Goal: Information Seeking & Learning: Check status

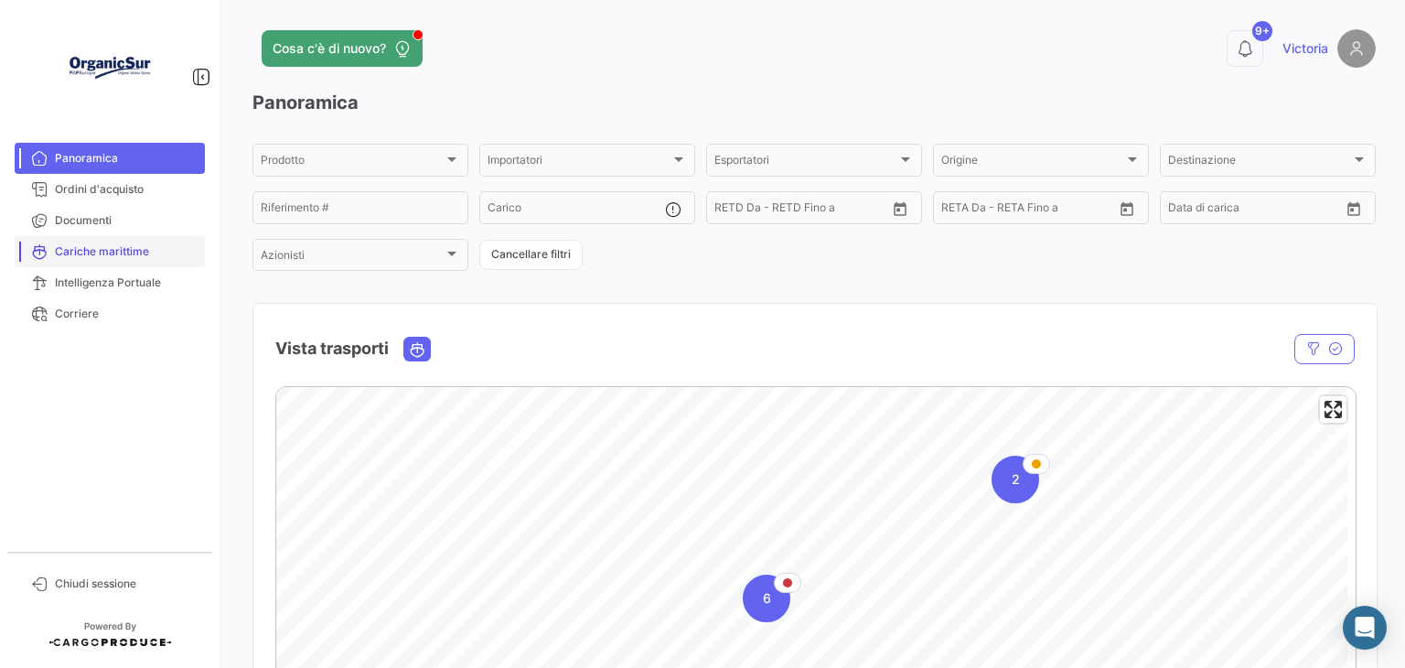
click at [98, 258] on span "Cariche marittime" at bounding box center [126, 251] width 143 height 16
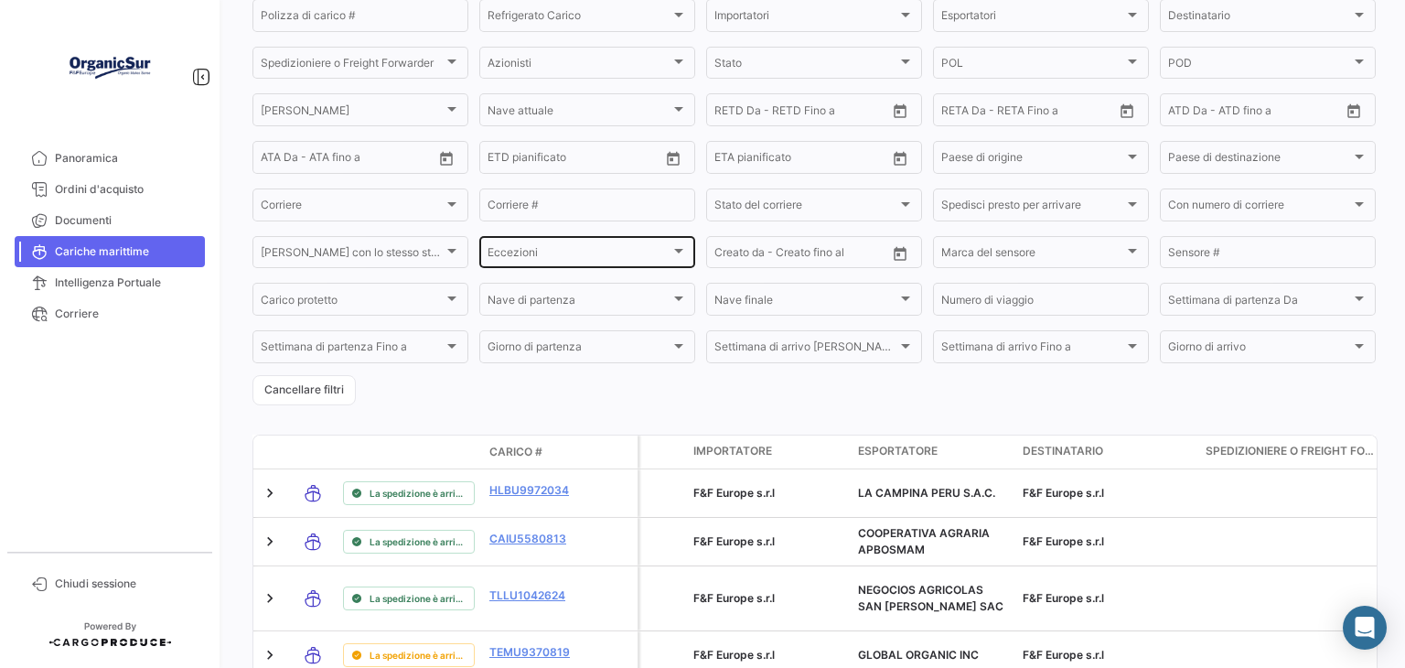
scroll to position [183, 0]
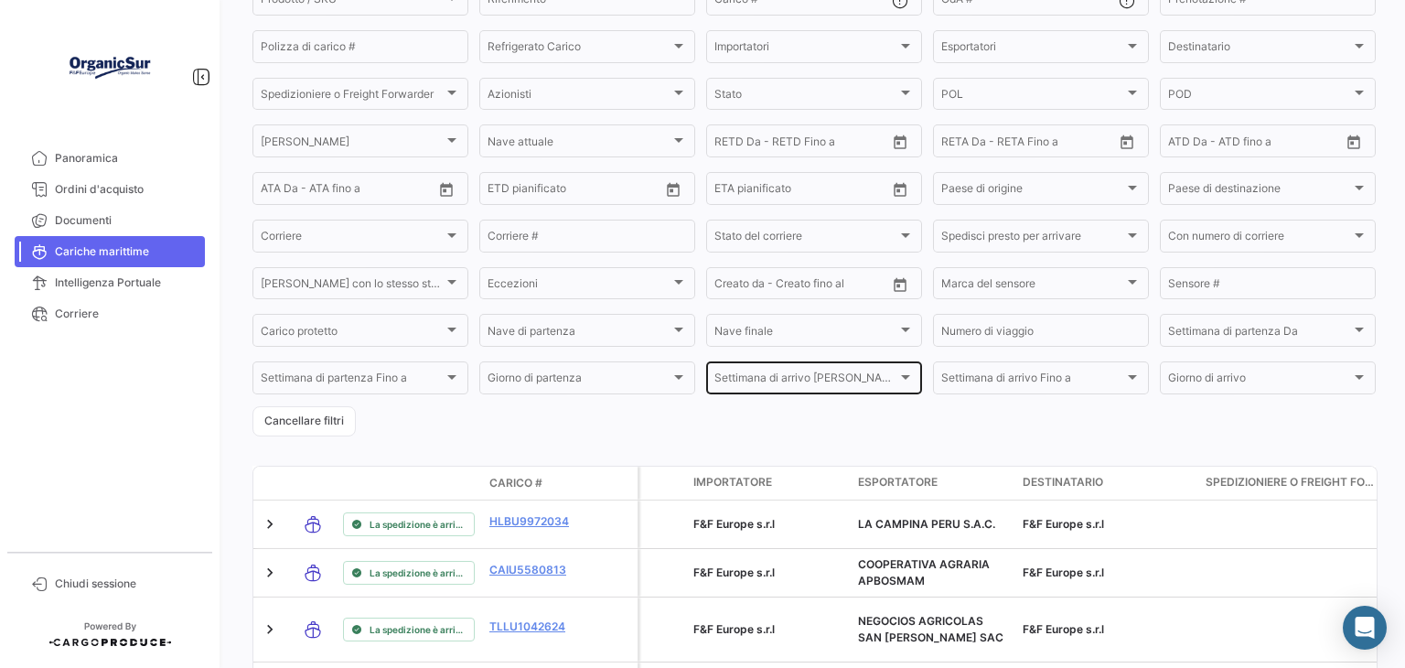
click at [800, 378] on span "Settimana di arrivo [PERSON_NAME]" at bounding box center [805, 380] width 183 height 13
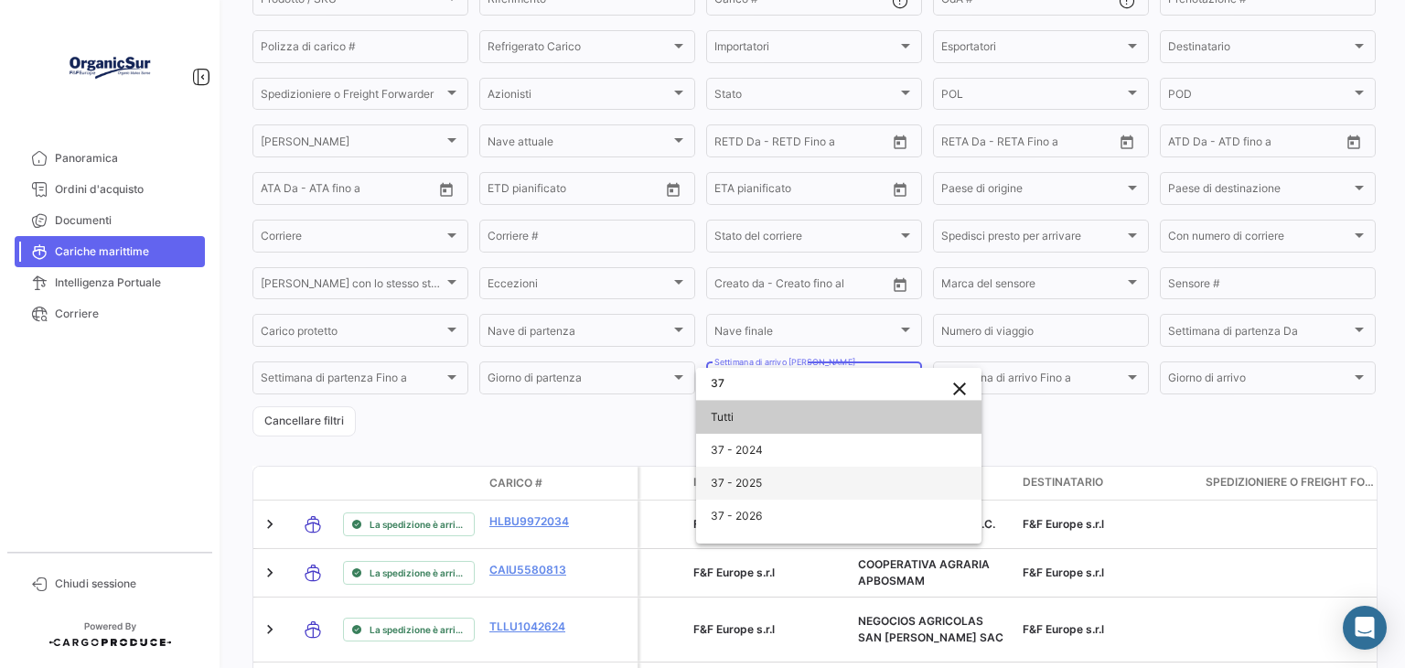
type input "37"
click at [768, 482] on span "37 - 2025" at bounding box center [839, 483] width 256 height 33
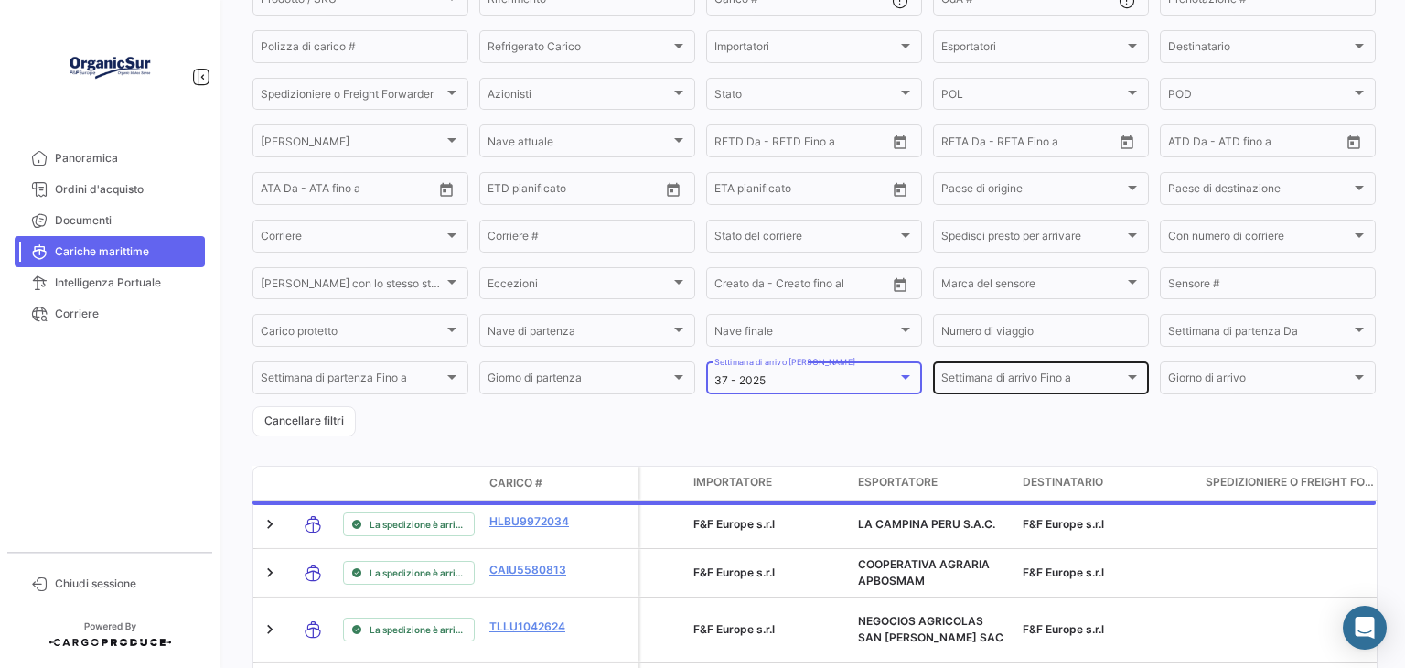
click at [964, 377] on div "Settimana di arrivo Fino a [GEOGRAPHIC_DATA] di arrivo Fino a" at bounding box center [1040, 377] width 199 height 36
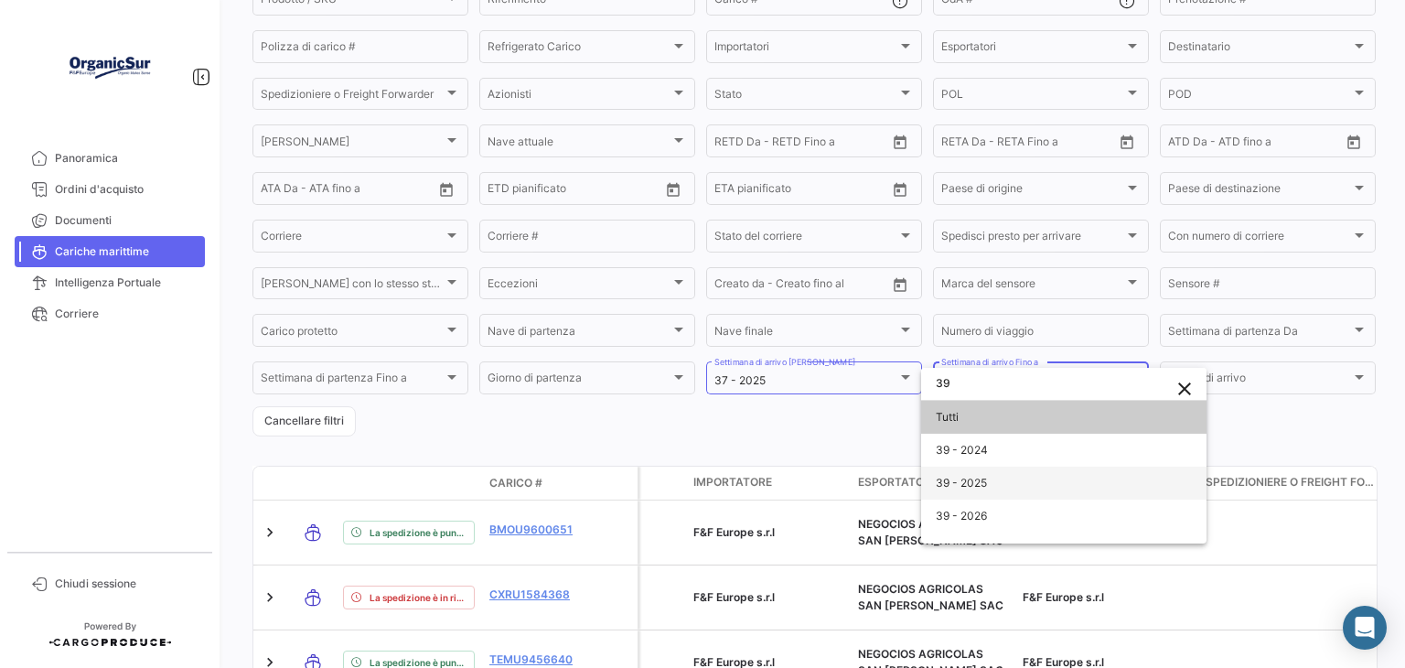
type input "39"
click at [1006, 471] on span "39 - 2025" at bounding box center [1064, 483] width 256 height 33
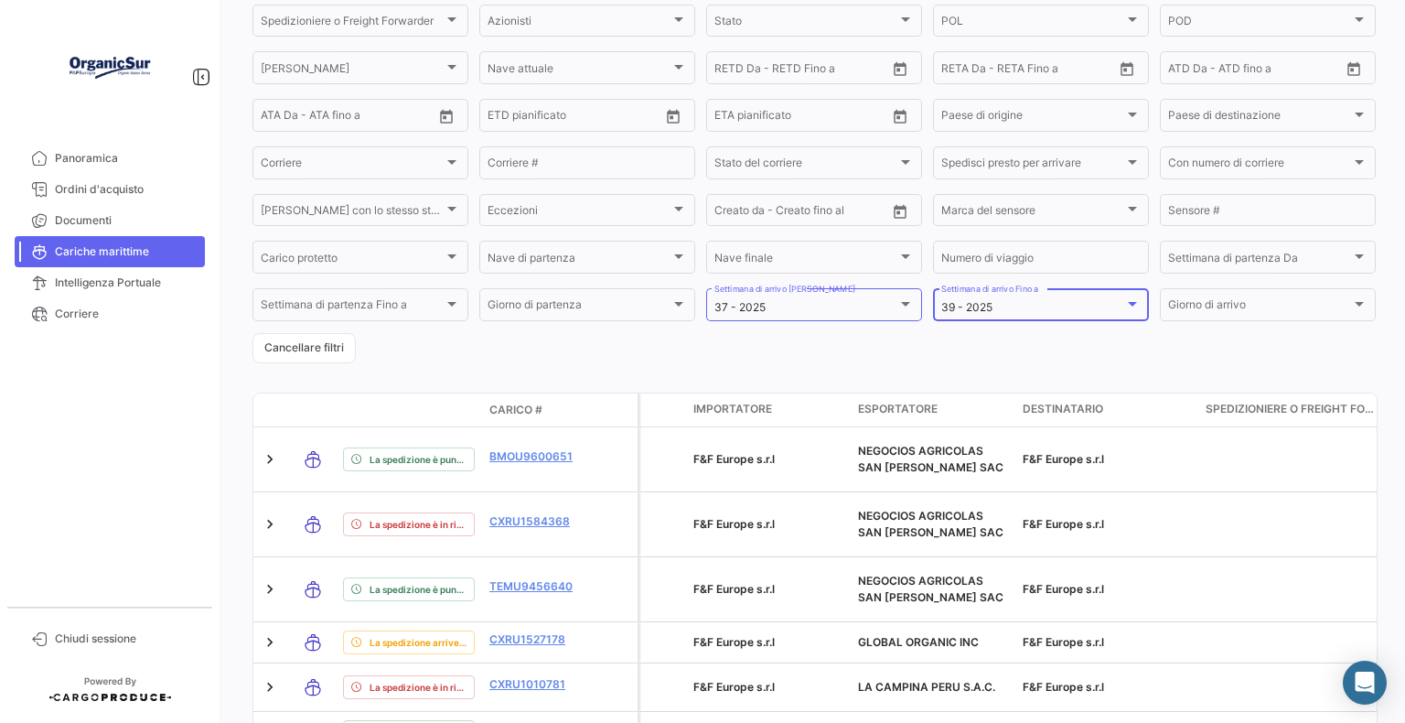
scroll to position [92, 0]
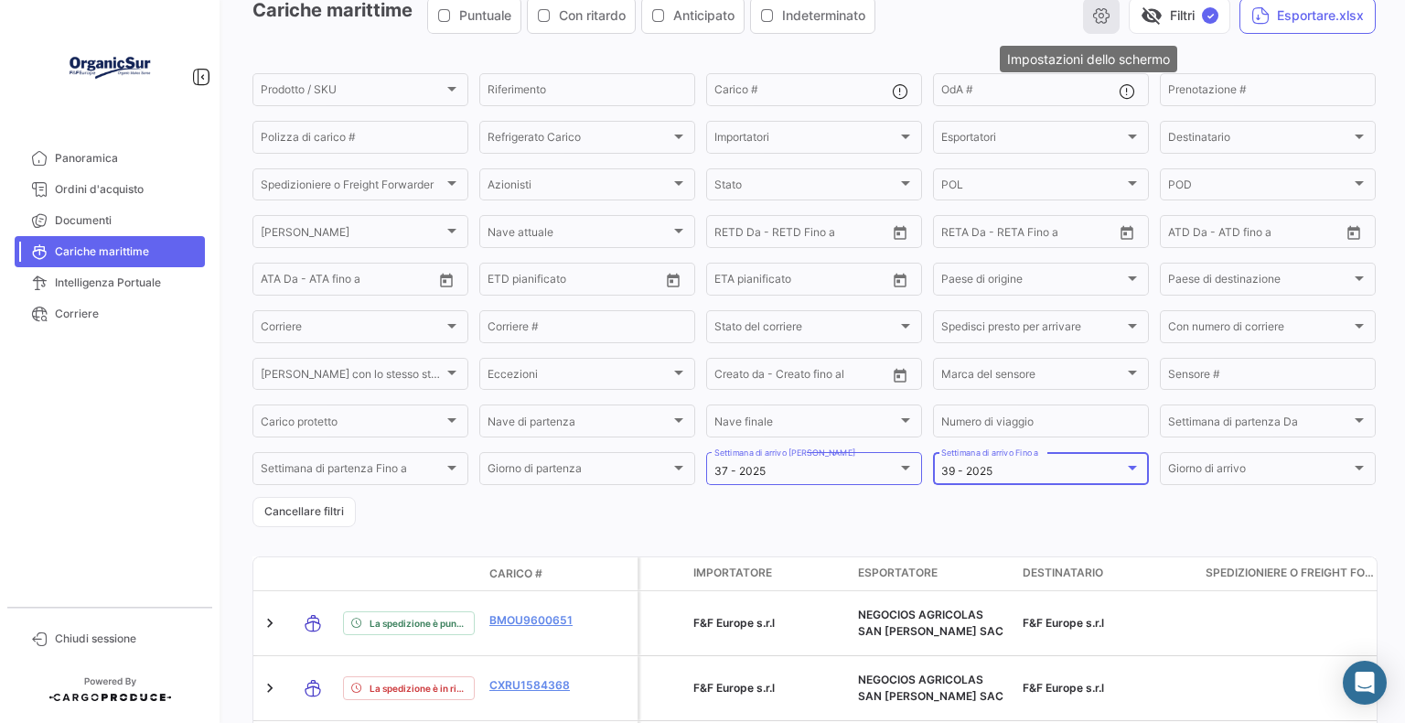
click at [1094, 12] on icon "button" at bounding box center [1101, 15] width 18 height 18
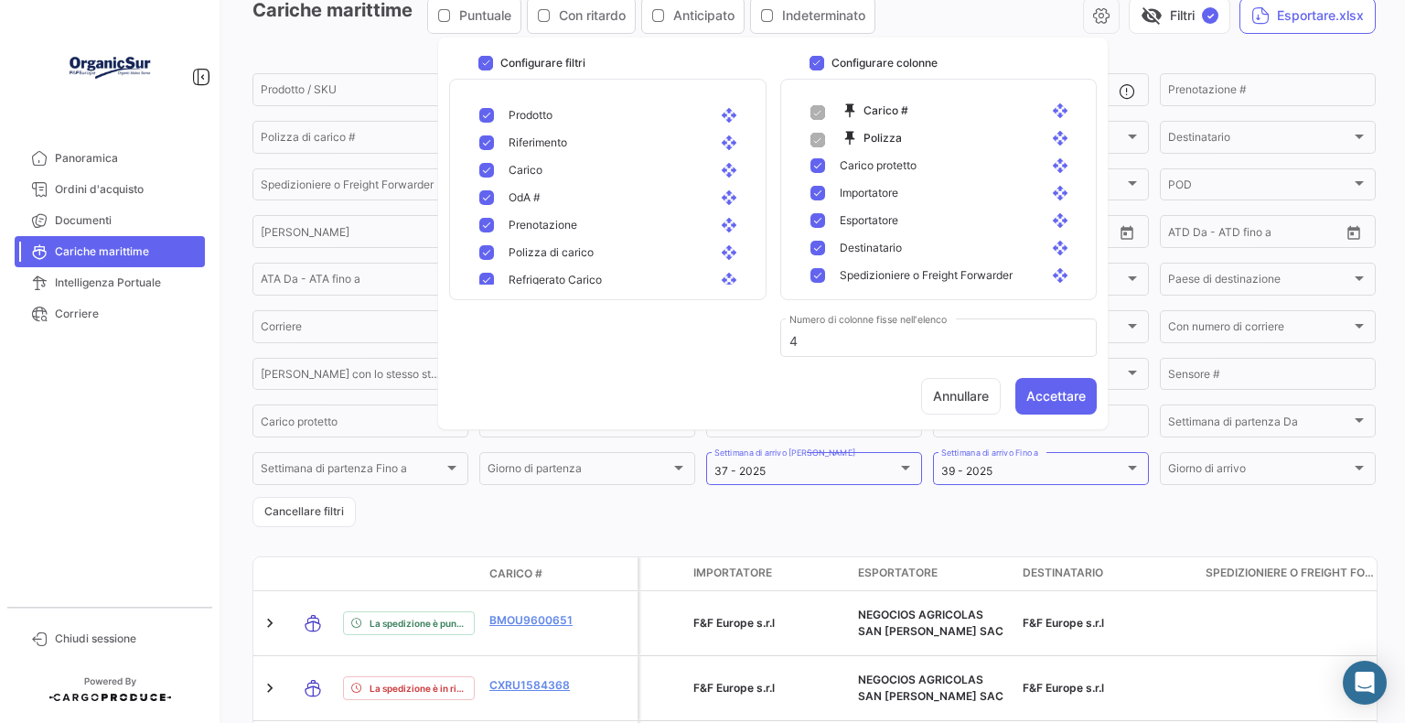
scroll to position [91, 0]
click at [822, 134] on mat-pseudo-checkbox at bounding box center [818, 133] width 15 height 15
checkbox input "false"
click at [821, 163] on mat-pseudo-checkbox at bounding box center [818, 161] width 15 height 15
click at [875, 209] on span "Destinatario" at bounding box center [871, 216] width 62 height 16
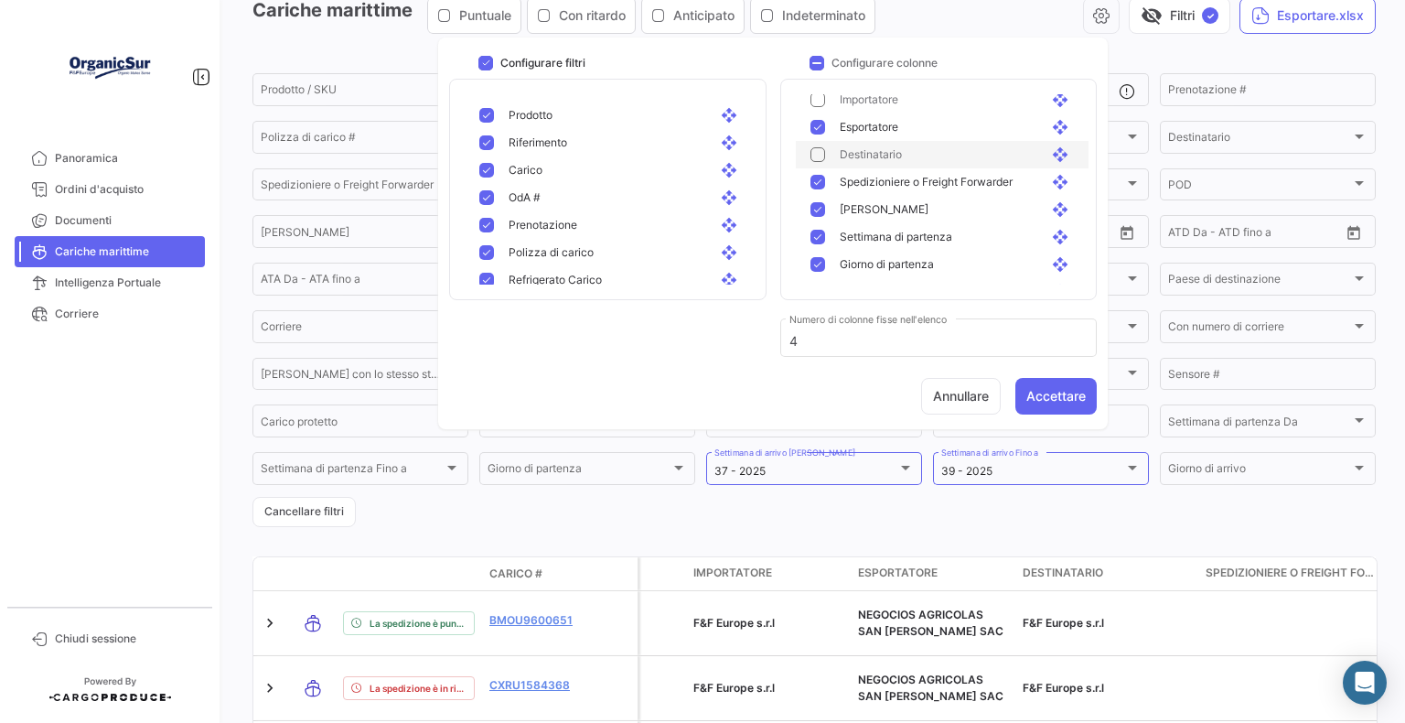
scroll to position [183, 0]
click at [834, 159] on div "Spedizioniere o Freight Forwarder open_with" at bounding box center [949, 152] width 249 height 16
click at [819, 199] on mat-pseudo-checkbox at bounding box center [818, 206] width 15 height 15
click at [816, 223] on div "Giorno di partenza open_with" at bounding box center [942, 233] width 293 height 27
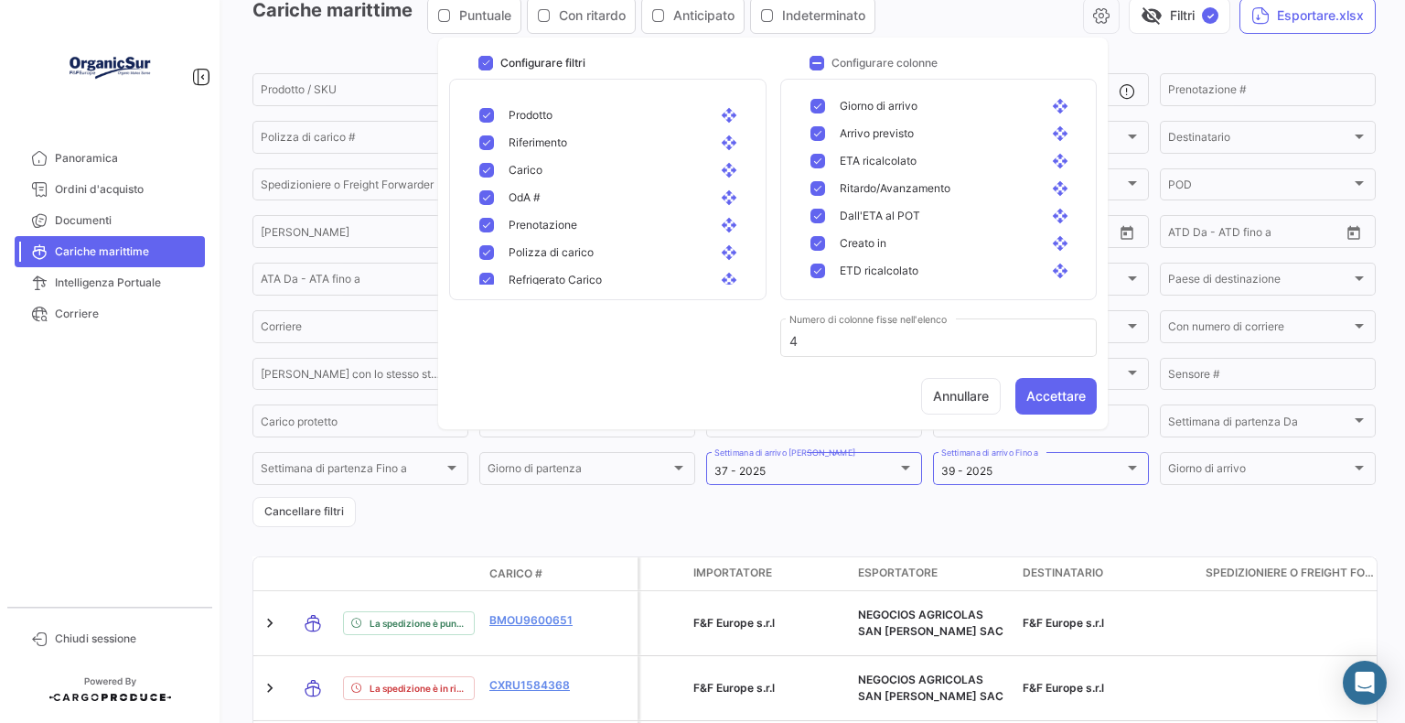
scroll to position [274, 0]
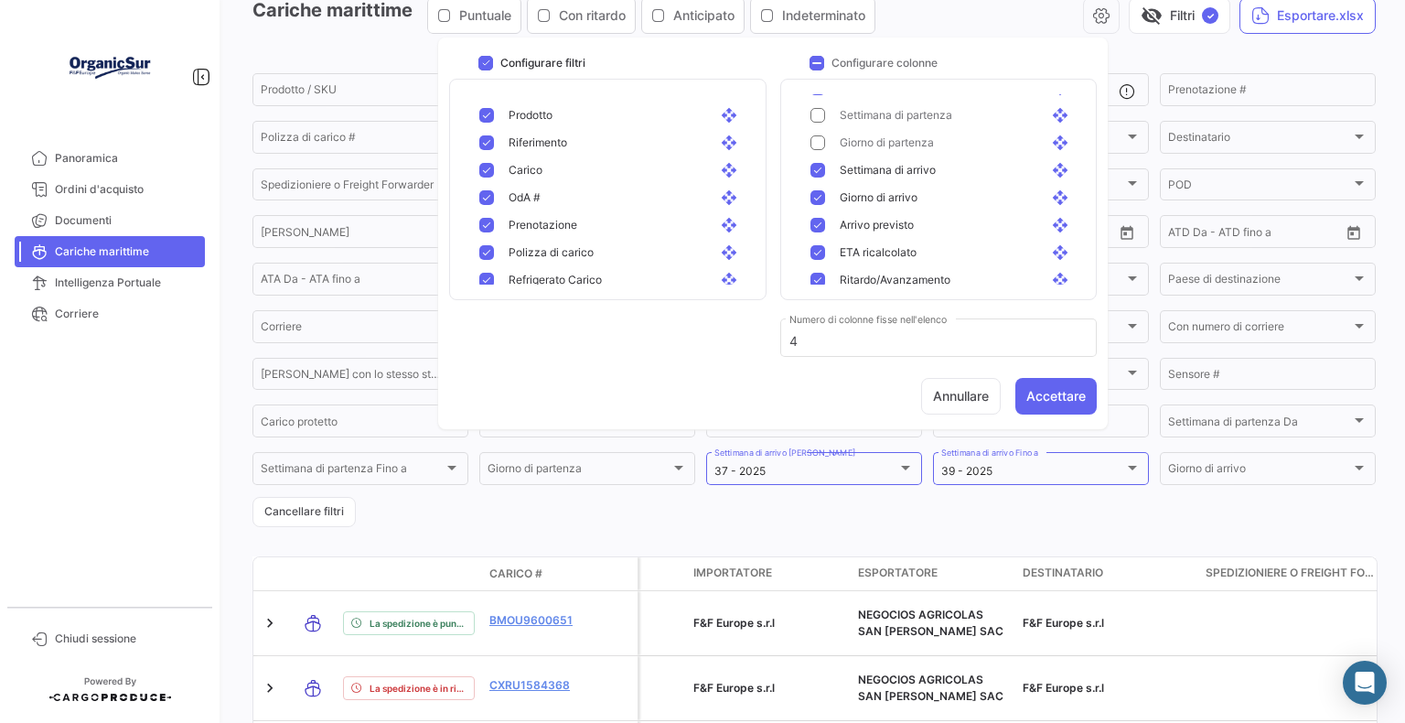
click at [812, 195] on mat-pseudo-checkbox at bounding box center [818, 197] width 15 height 15
click at [820, 228] on mat-pseudo-checkbox at bounding box center [818, 225] width 15 height 15
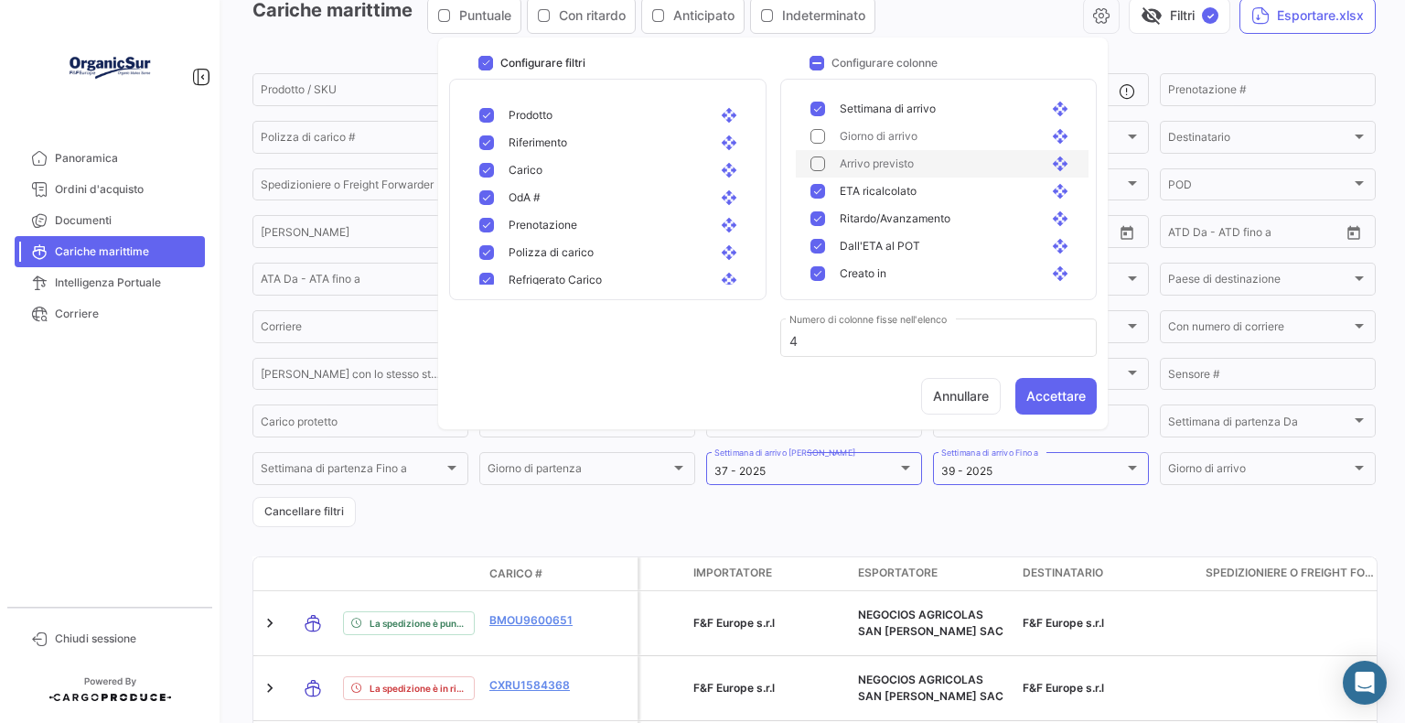
scroll to position [366, 0]
click at [810, 195] on div "Ritardo/Avanzamento open_with" at bounding box center [942, 188] width 293 height 27
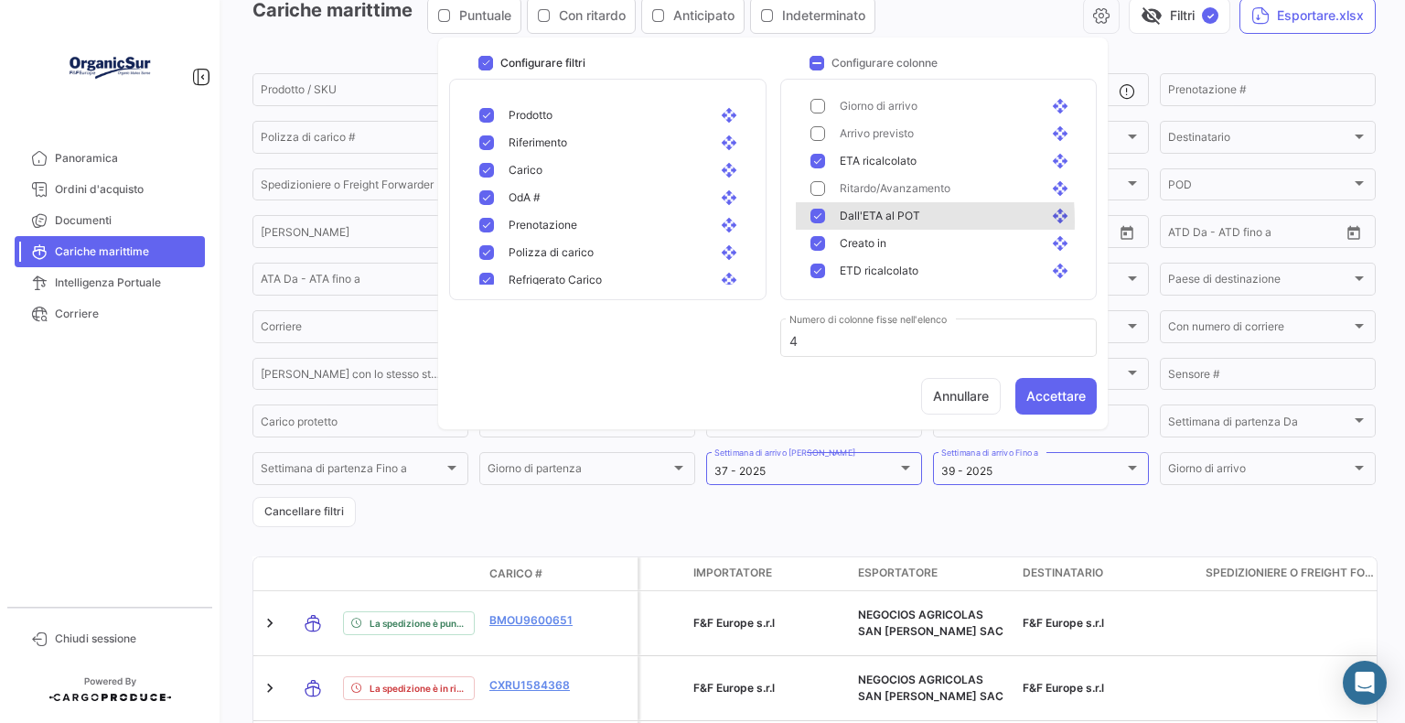
click at [812, 221] on mat-pseudo-checkbox at bounding box center [818, 216] width 15 height 15
click at [817, 243] on mat-pseudo-checkbox at bounding box center [818, 243] width 15 height 15
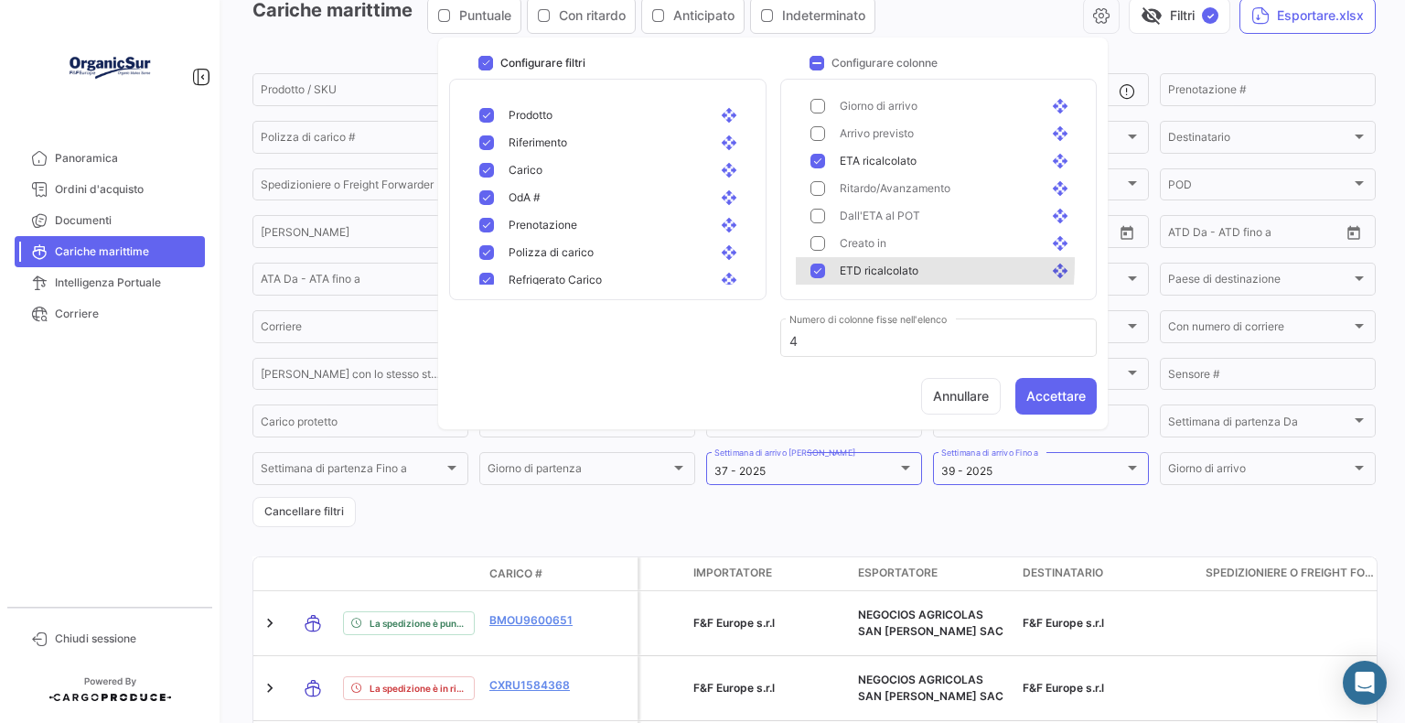
click at [818, 262] on div "ETD ricalcolato open_with" at bounding box center [942, 270] width 293 height 27
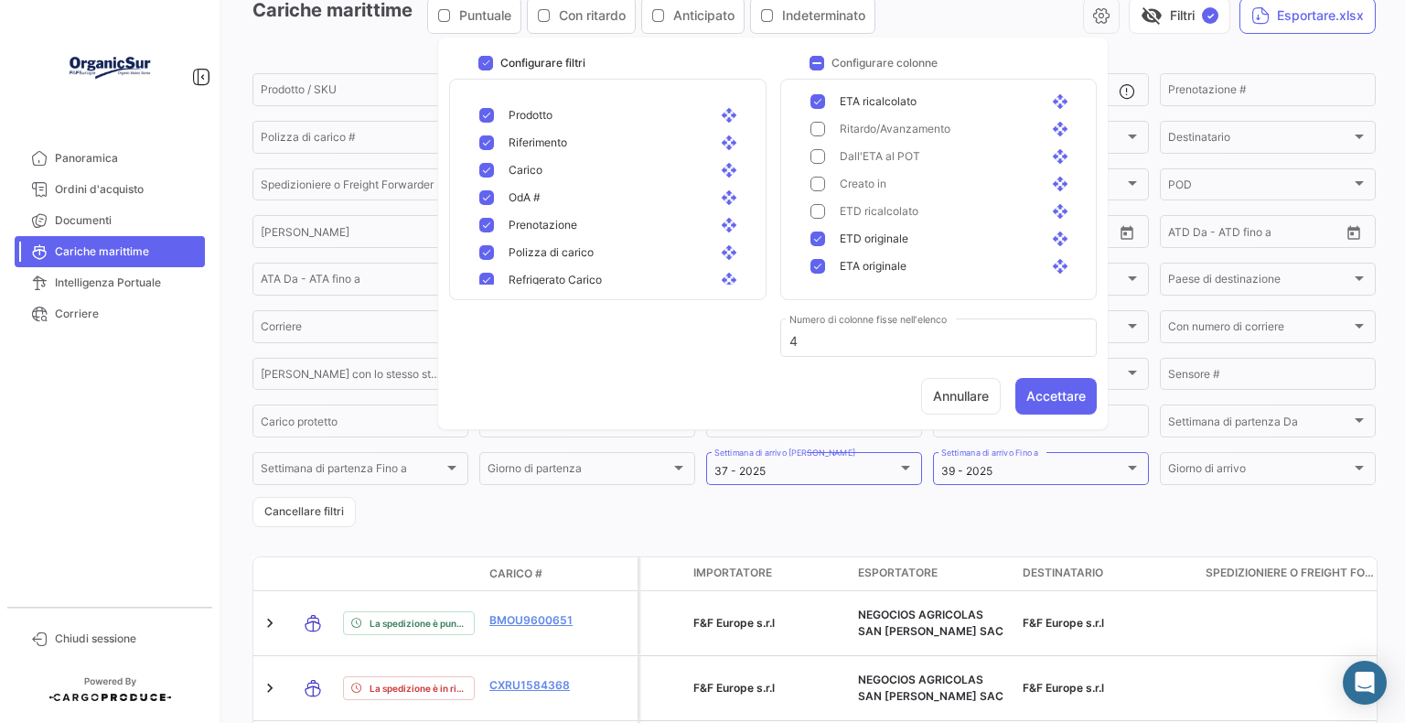
scroll to position [457, 0]
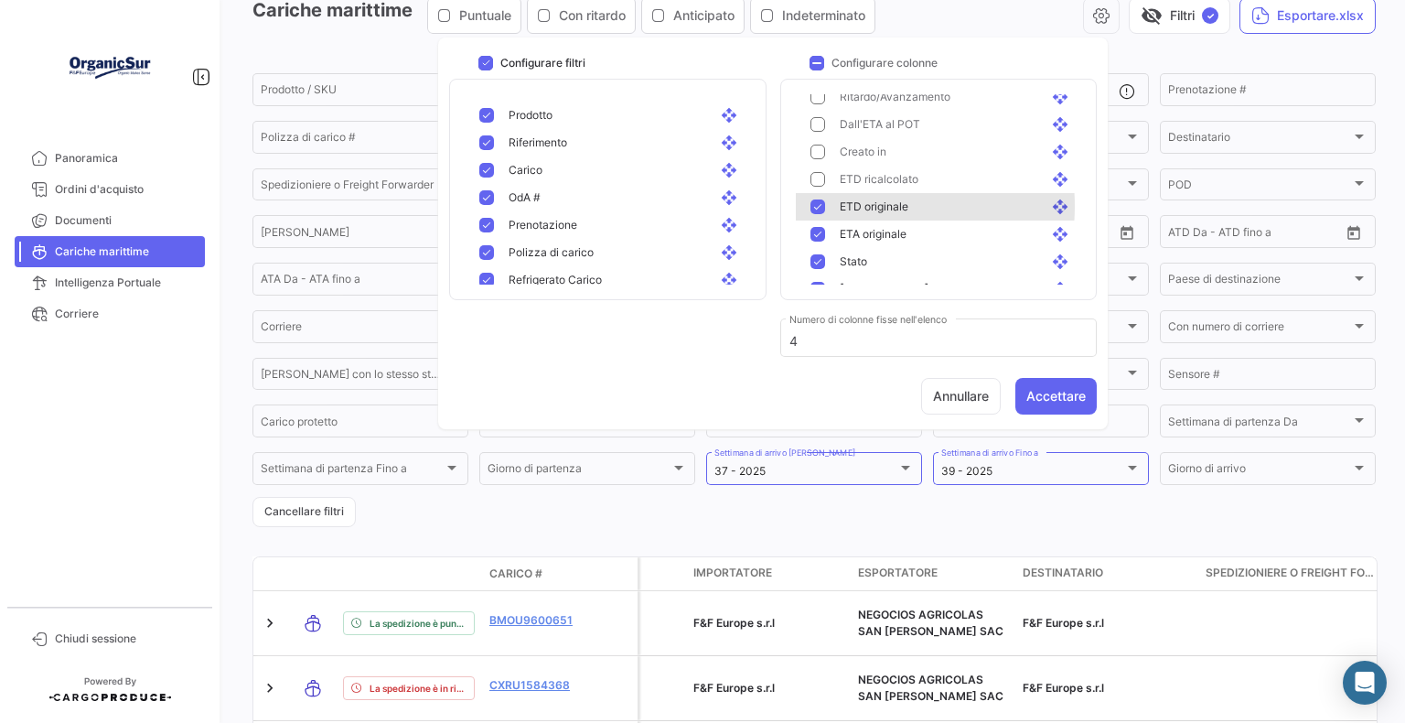
click at [828, 206] on div "ETD originale open_with" at bounding box center [949, 207] width 249 height 16
click at [828, 205] on div "ETD originale open_with" at bounding box center [949, 207] width 249 height 16
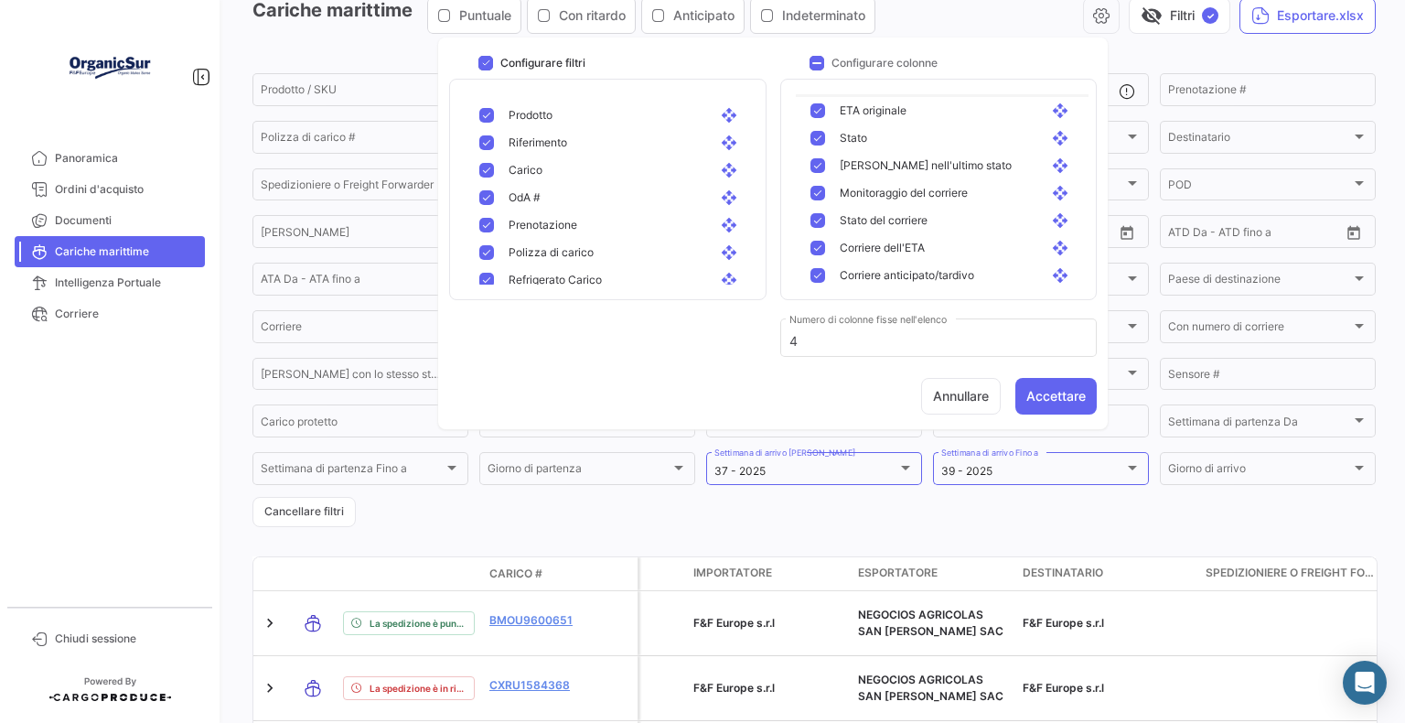
scroll to position [549, 0]
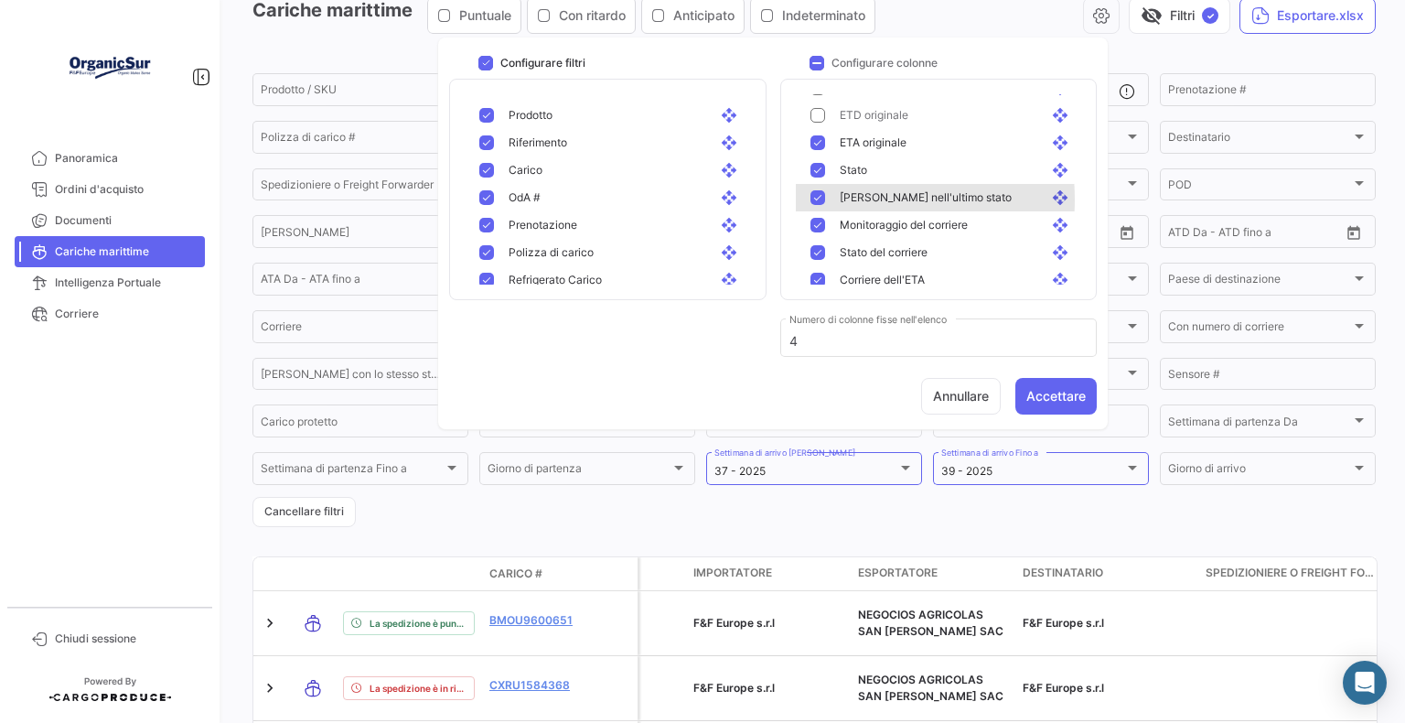
click at [821, 199] on mat-pseudo-checkbox at bounding box center [818, 197] width 15 height 15
click at [816, 227] on mat-pseudo-checkbox at bounding box center [818, 225] width 15 height 15
click at [820, 257] on mat-pseudo-checkbox at bounding box center [818, 252] width 15 height 15
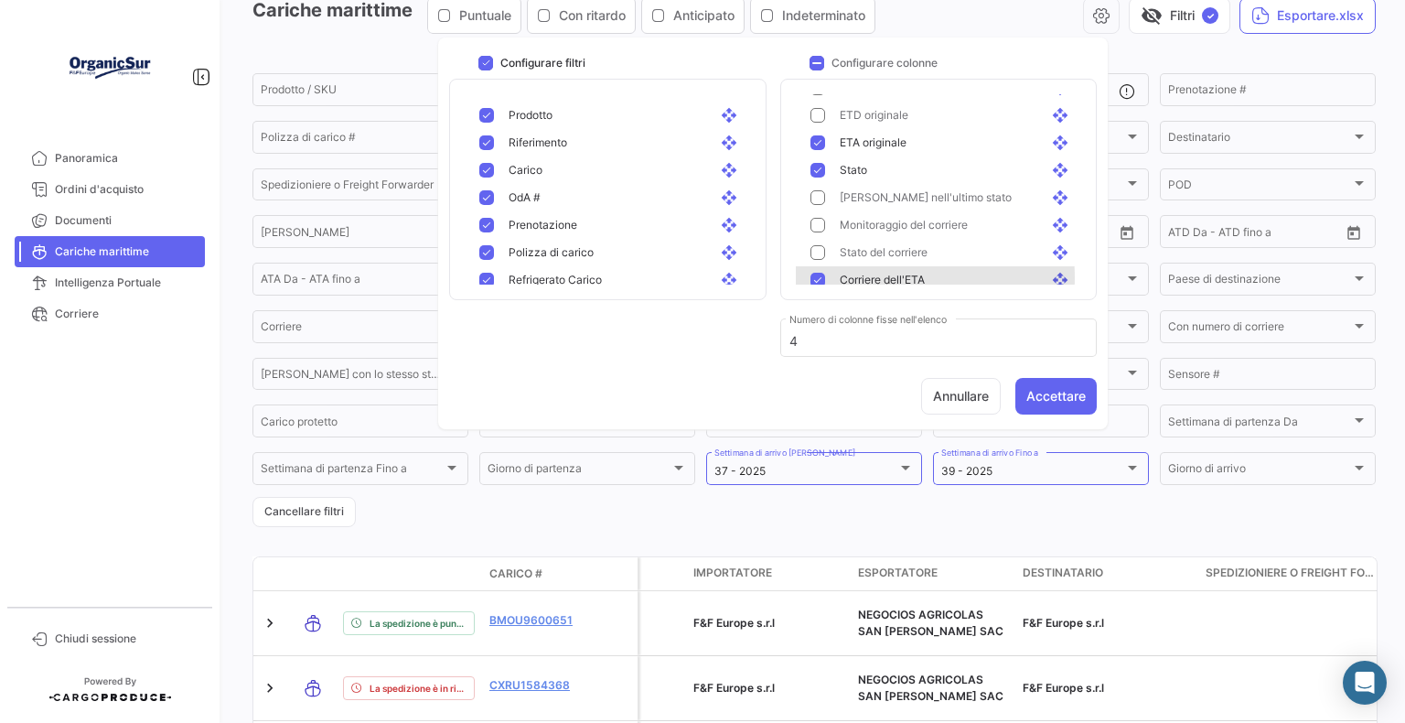
click at [820, 278] on mat-pseudo-checkbox at bounding box center [818, 280] width 15 height 15
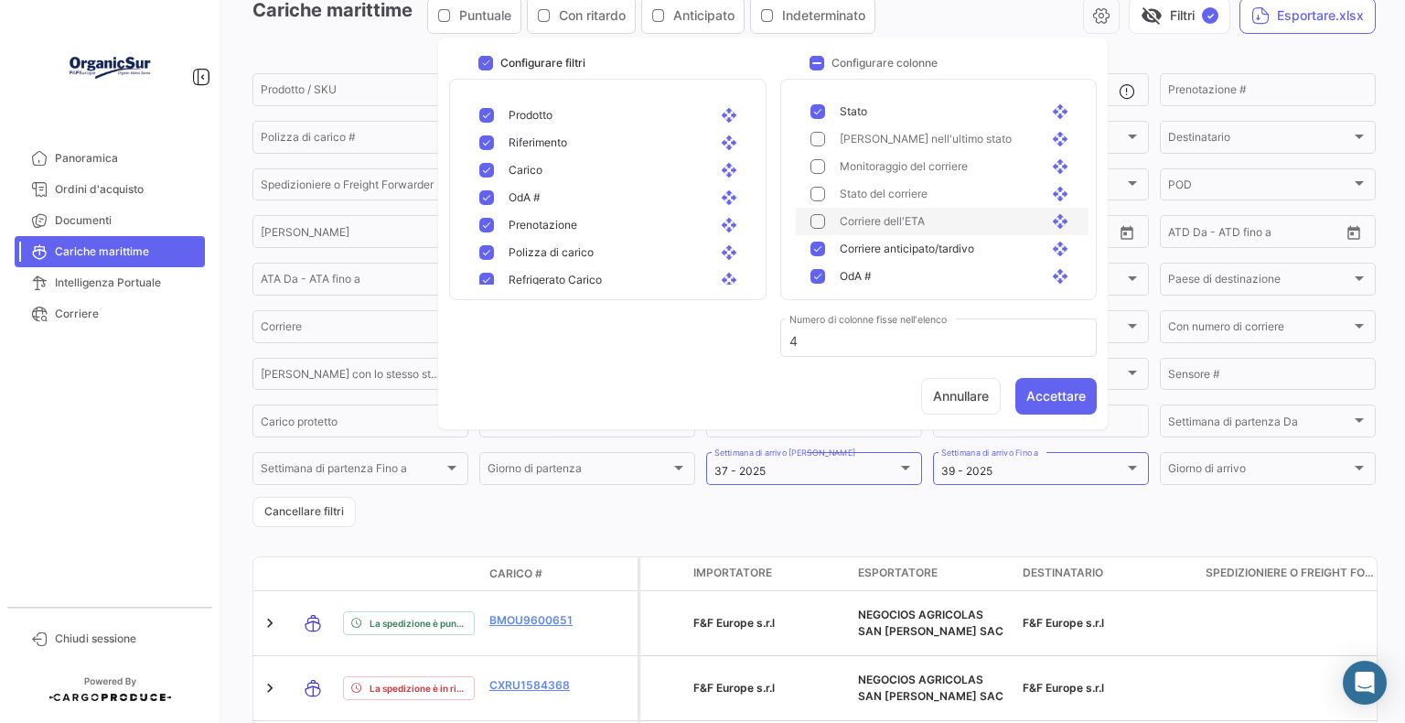
scroll to position [640, 0]
click at [821, 213] on mat-pseudo-checkbox at bounding box center [818, 216] width 15 height 15
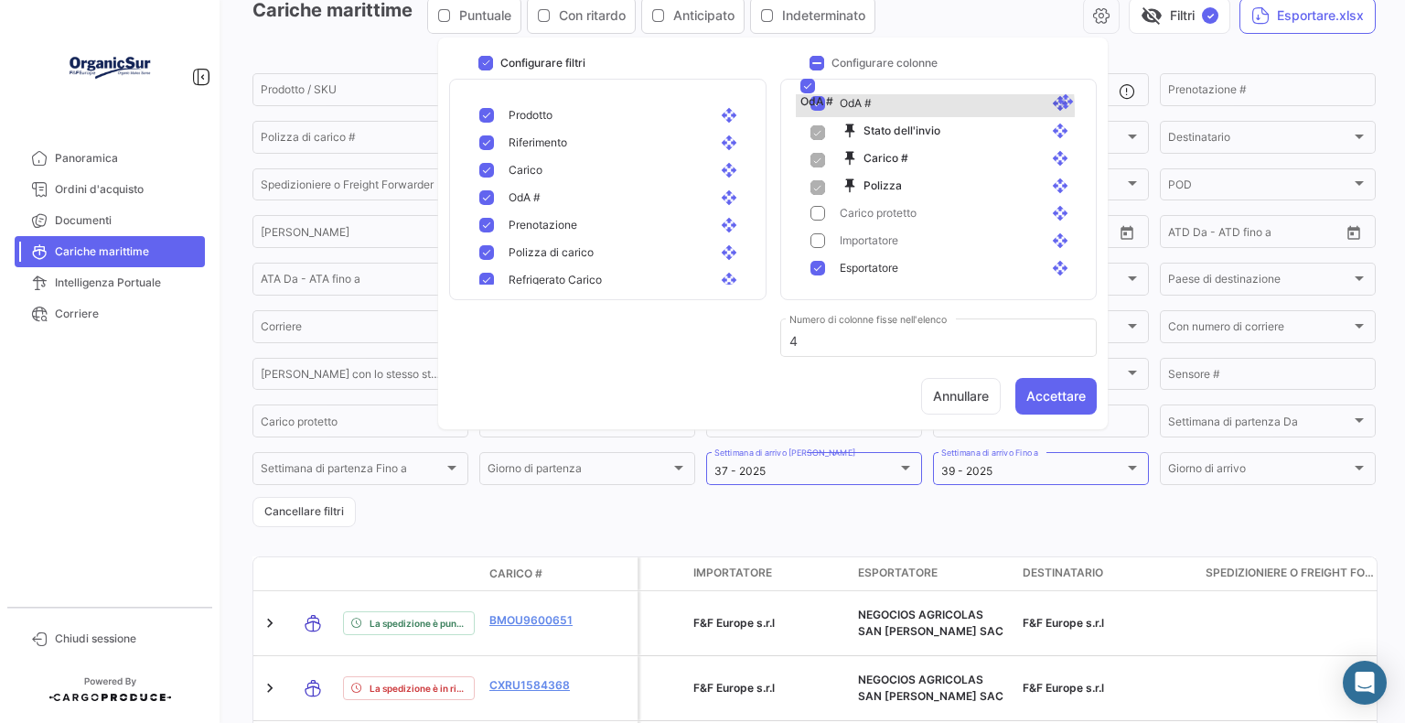
scroll to position [38, 0]
drag, startPoint x: 867, startPoint y: 159, endPoint x: 866, endPoint y: 137, distance: 22.0
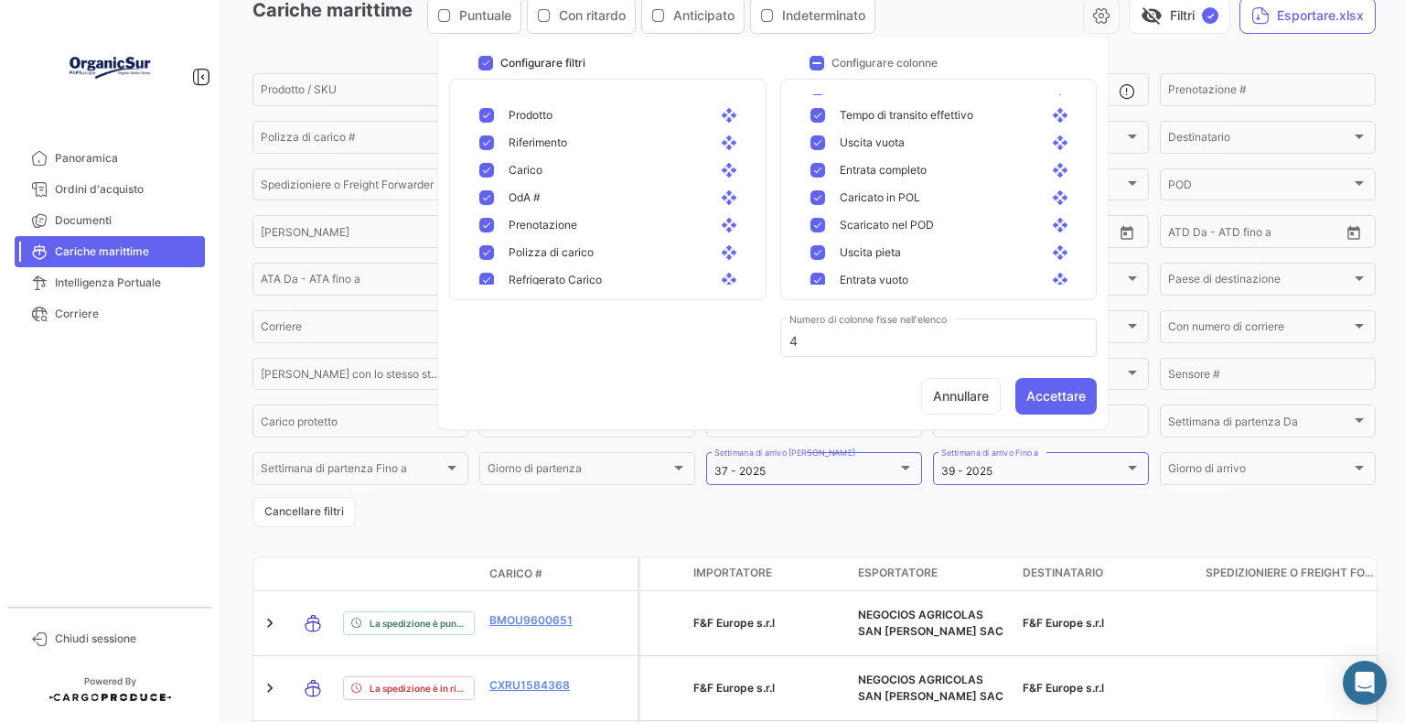
scroll to position [1272, 0]
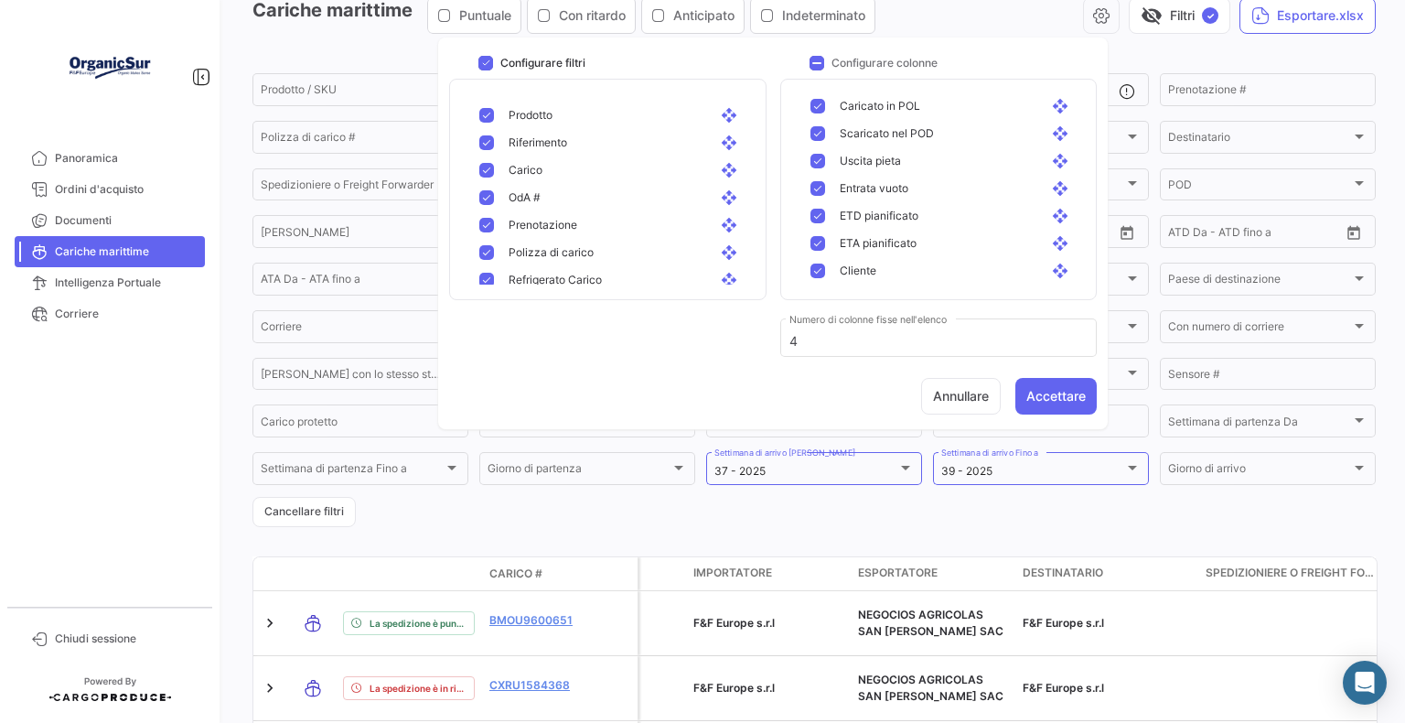
click at [821, 265] on mat-pseudo-checkbox at bounding box center [818, 270] width 15 height 15
click at [817, 240] on mat-pseudo-checkbox at bounding box center [818, 243] width 15 height 15
drag, startPoint x: 812, startPoint y: 216, endPoint x: 811, endPoint y: 196, distance: 20.2
click at [811, 215] on mat-pseudo-checkbox at bounding box center [818, 216] width 15 height 15
click at [811, 189] on mat-pseudo-checkbox at bounding box center [818, 188] width 15 height 15
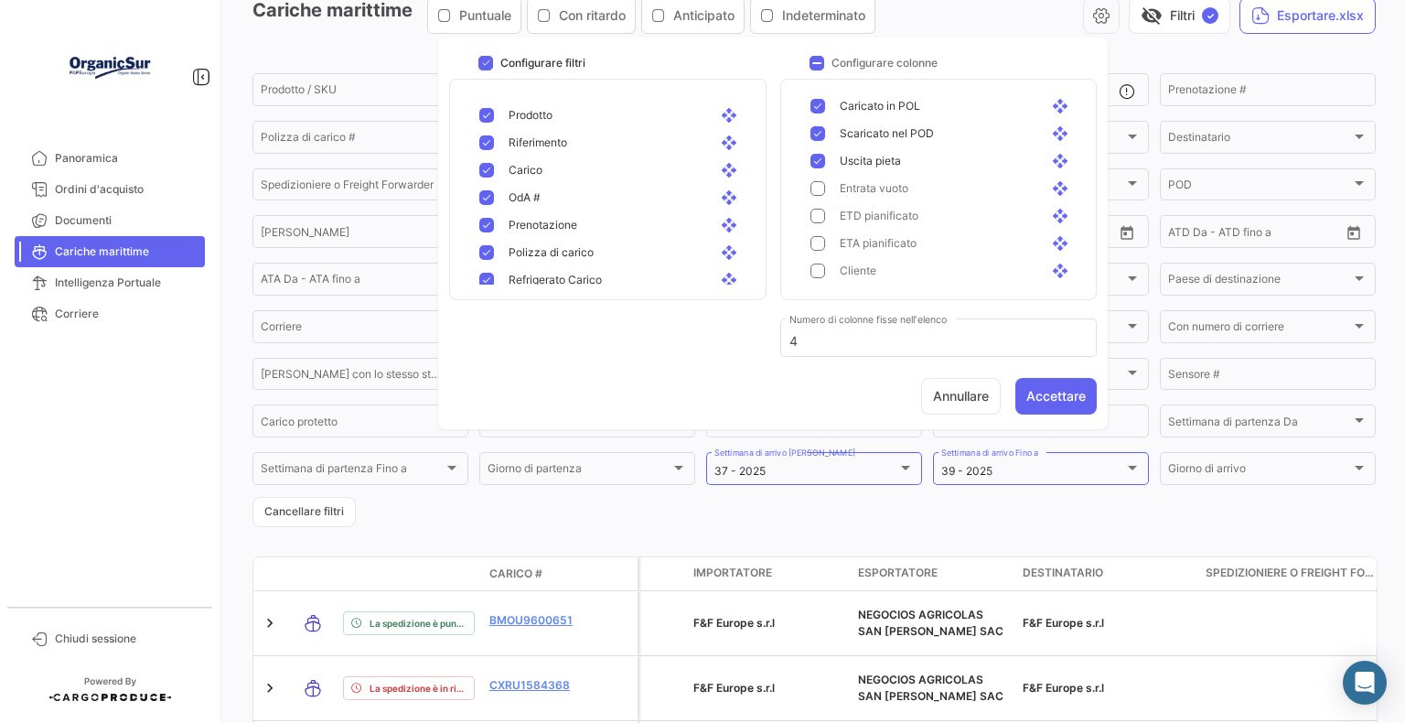
click at [811, 156] on mat-pseudo-checkbox at bounding box center [818, 161] width 15 height 15
drag, startPoint x: 811, startPoint y: 131, endPoint x: 812, endPoint y: 115, distance: 15.6
click at [811, 130] on mat-pseudo-checkbox at bounding box center [818, 133] width 15 height 15
click at [812, 106] on mat-pseudo-checkbox at bounding box center [818, 106] width 15 height 15
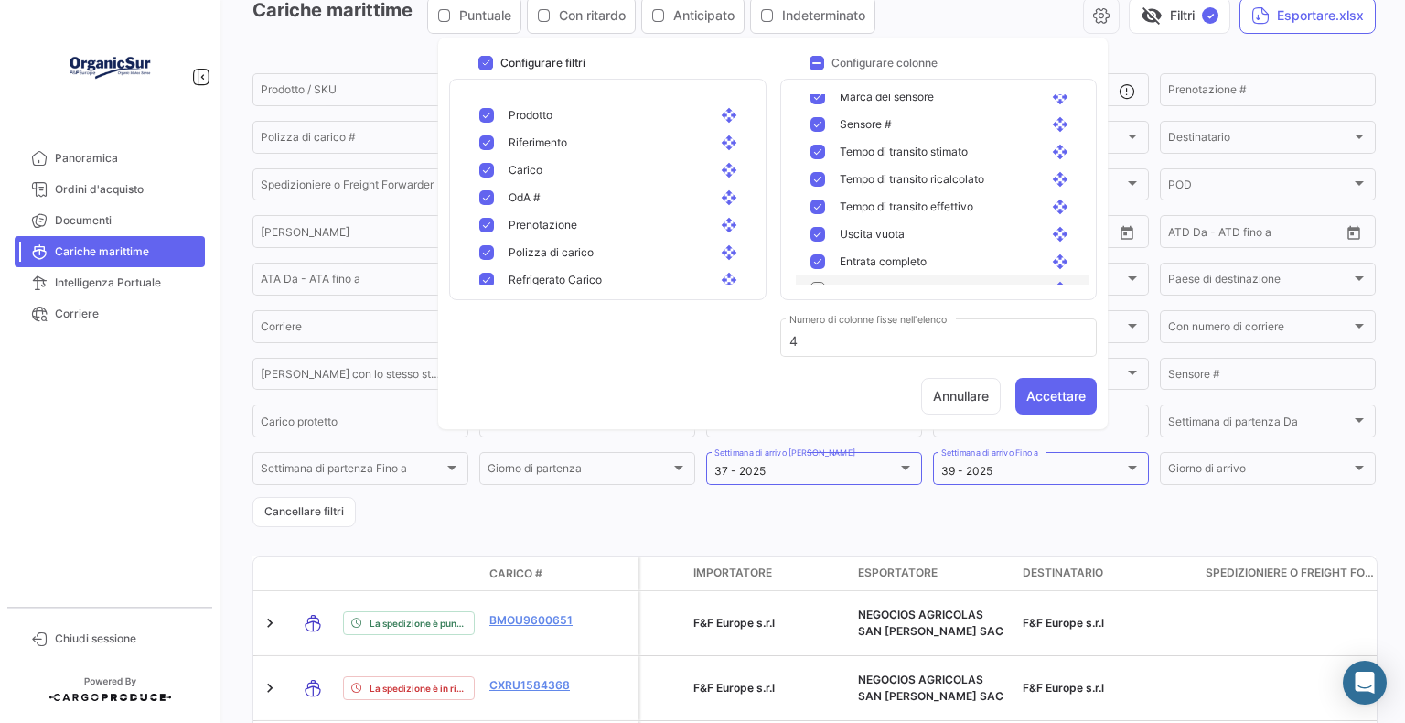
scroll to position [1180, 0]
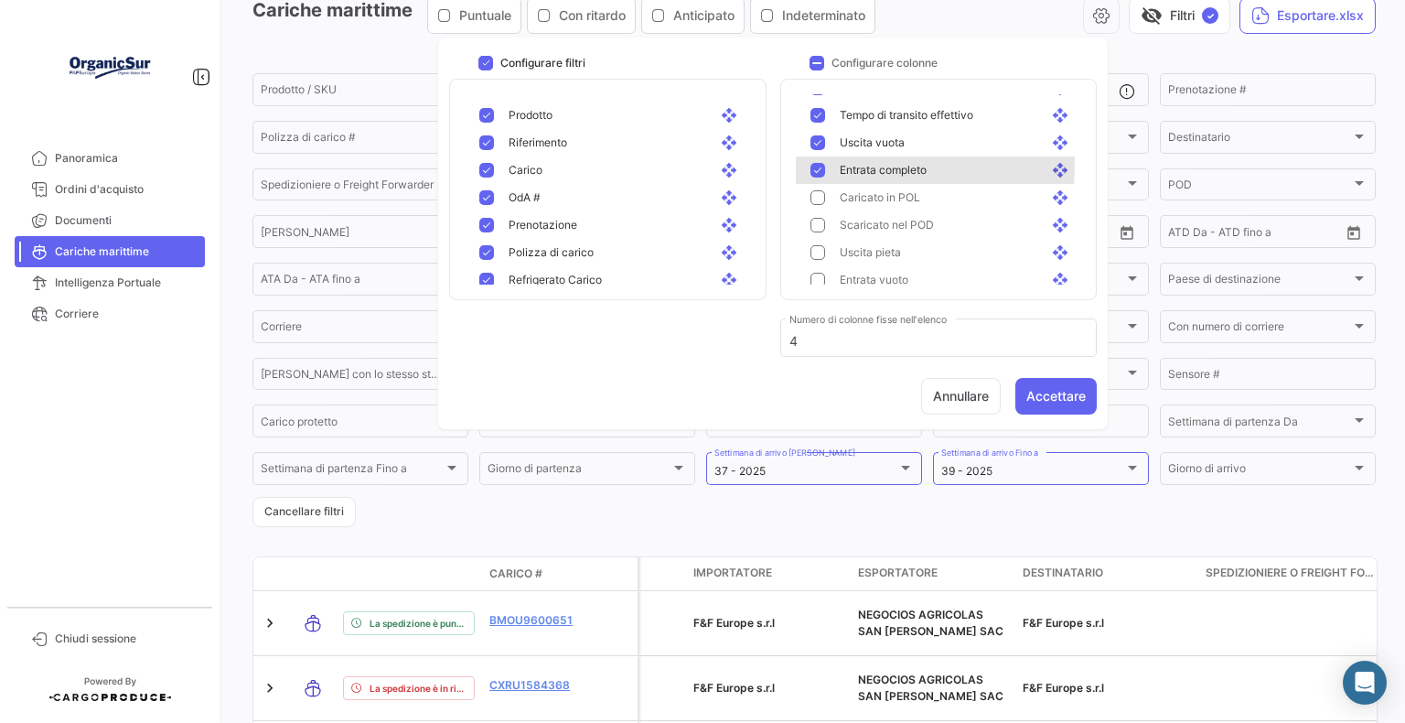
click at [817, 162] on div "Entrata completo open_with" at bounding box center [942, 169] width 293 height 27
click at [816, 144] on mat-pseudo-checkbox at bounding box center [818, 142] width 15 height 15
click at [812, 122] on mat-pseudo-checkbox at bounding box center [818, 115] width 15 height 15
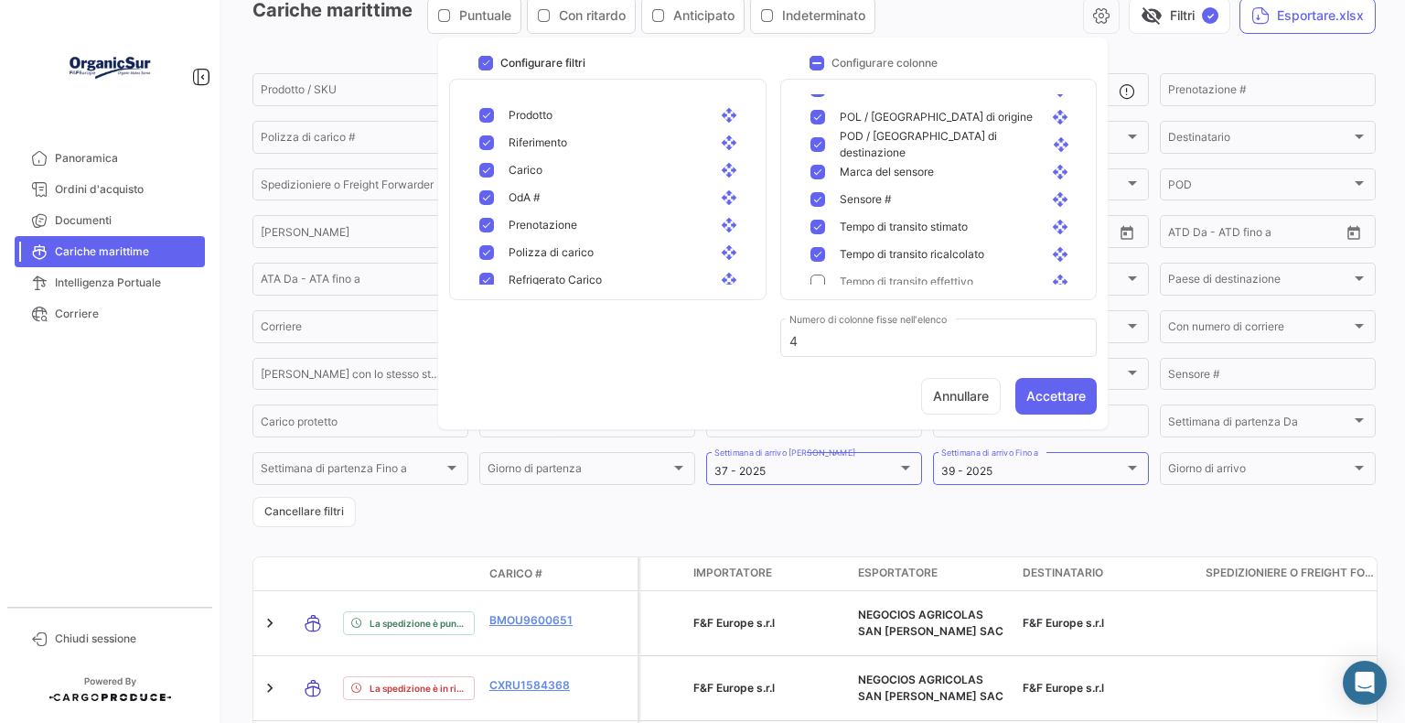
scroll to position [997, 0]
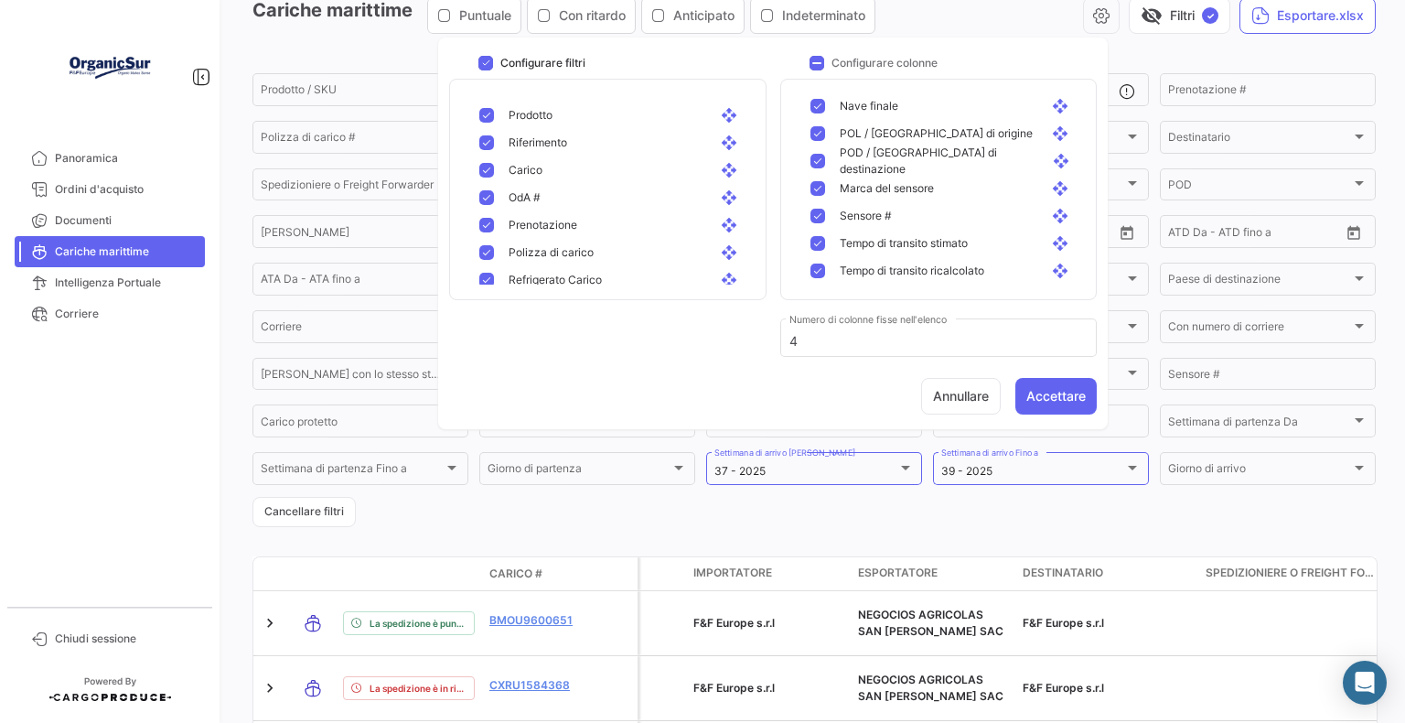
click at [815, 265] on mat-pseudo-checkbox at bounding box center [818, 270] width 15 height 15
click at [814, 239] on mat-pseudo-checkbox at bounding box center [818, 243] width 15 height 15
click at [814, 216] on mat-pseudo-checkbox at bounding box center [818, 216] width 15 height 15
click at [815, 187] on mat-pseudo-checkbox at bounding box center [818, 188] width 15 height 15
click at [811, 160] on mat-pseudo-checkbox at bounding box center [818, 161] width 15 height 15
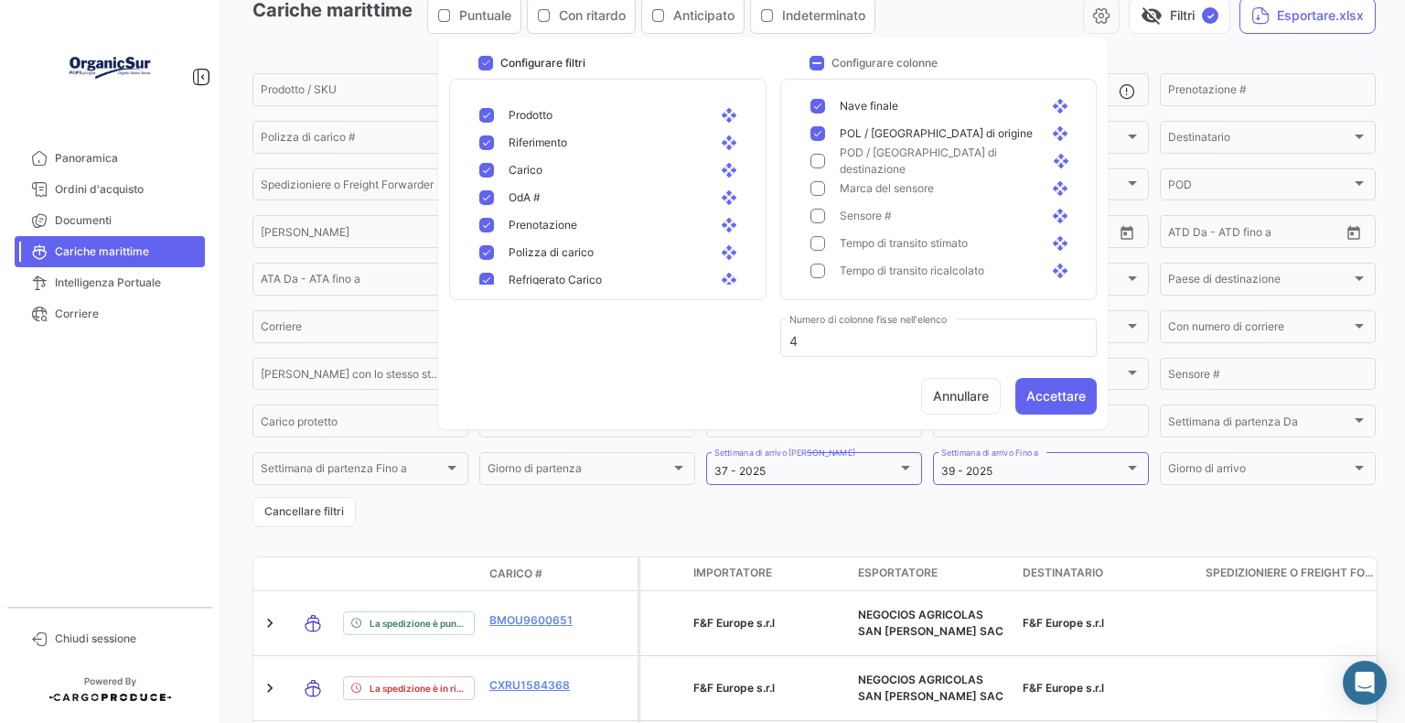
click at [811, 160] on mat-pseudo-checkbox at bounding box center [818, 161] width 15 height 15
click at [813, 134] on mat-pseudo-checkbox at bounding box center [818, 133] width 15 height 15
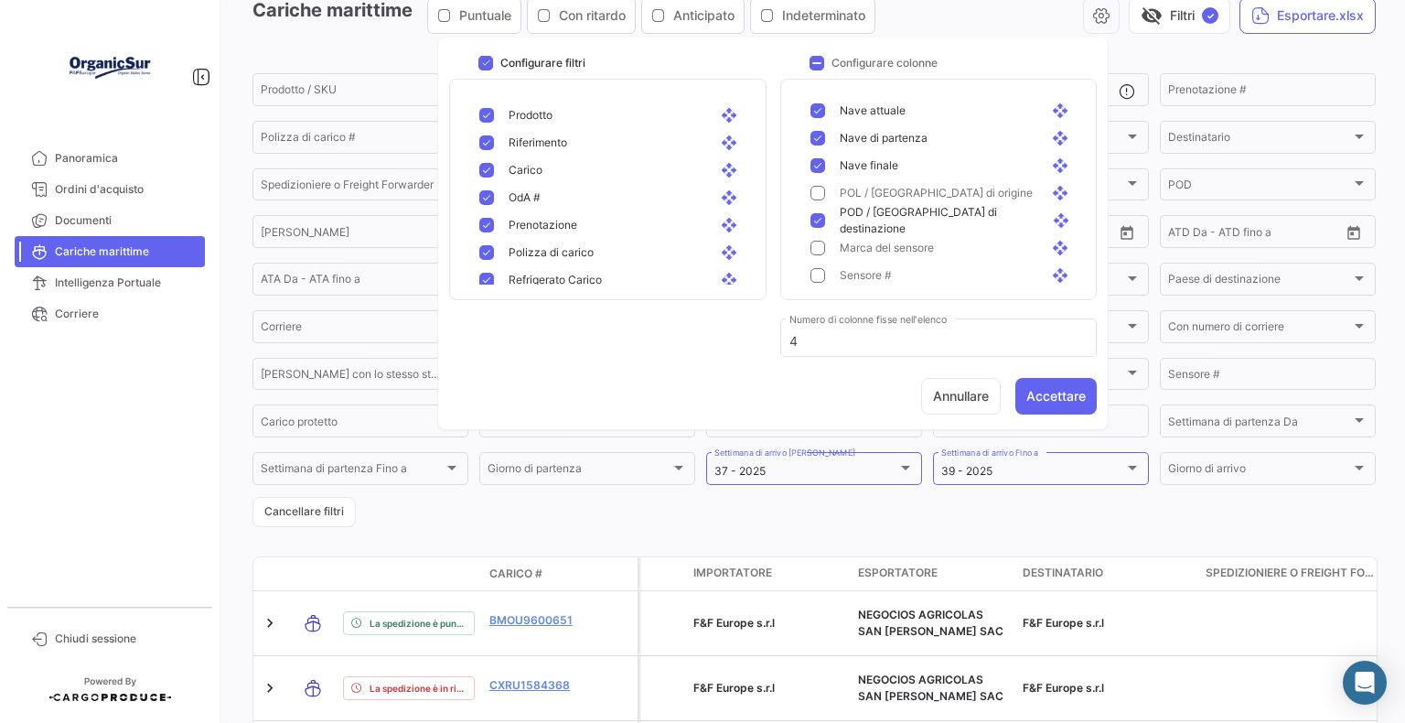
scroll to position [906, 0]
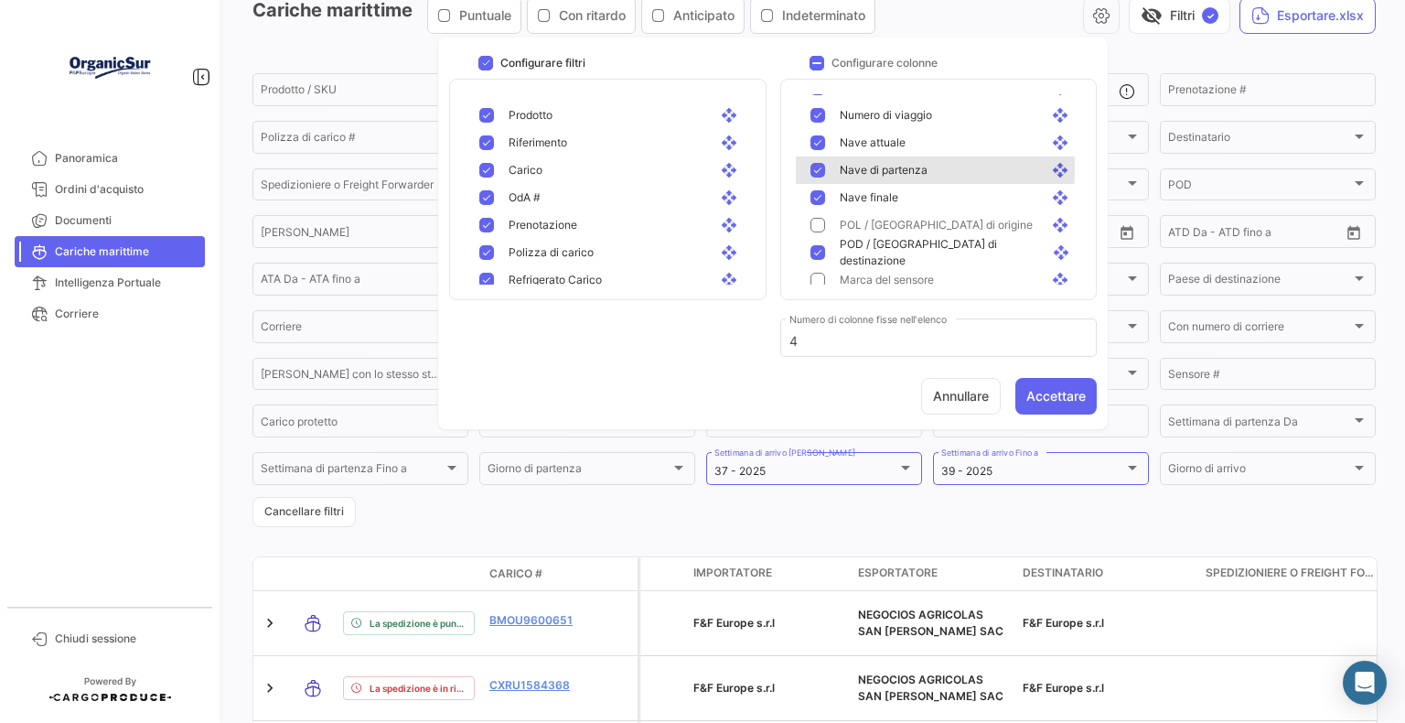
click at [815, 168] on mat-pseudo-checkbox at bounding box center [818, 170] width 15 height 15
click at [817, 170] on mat-pseudo-checkbox at bounding box center [818, 170] width 15 height 15
click at [819, 148] on mat-pseudo-checkbox at bounding box center [818, 142] width 15 height 15
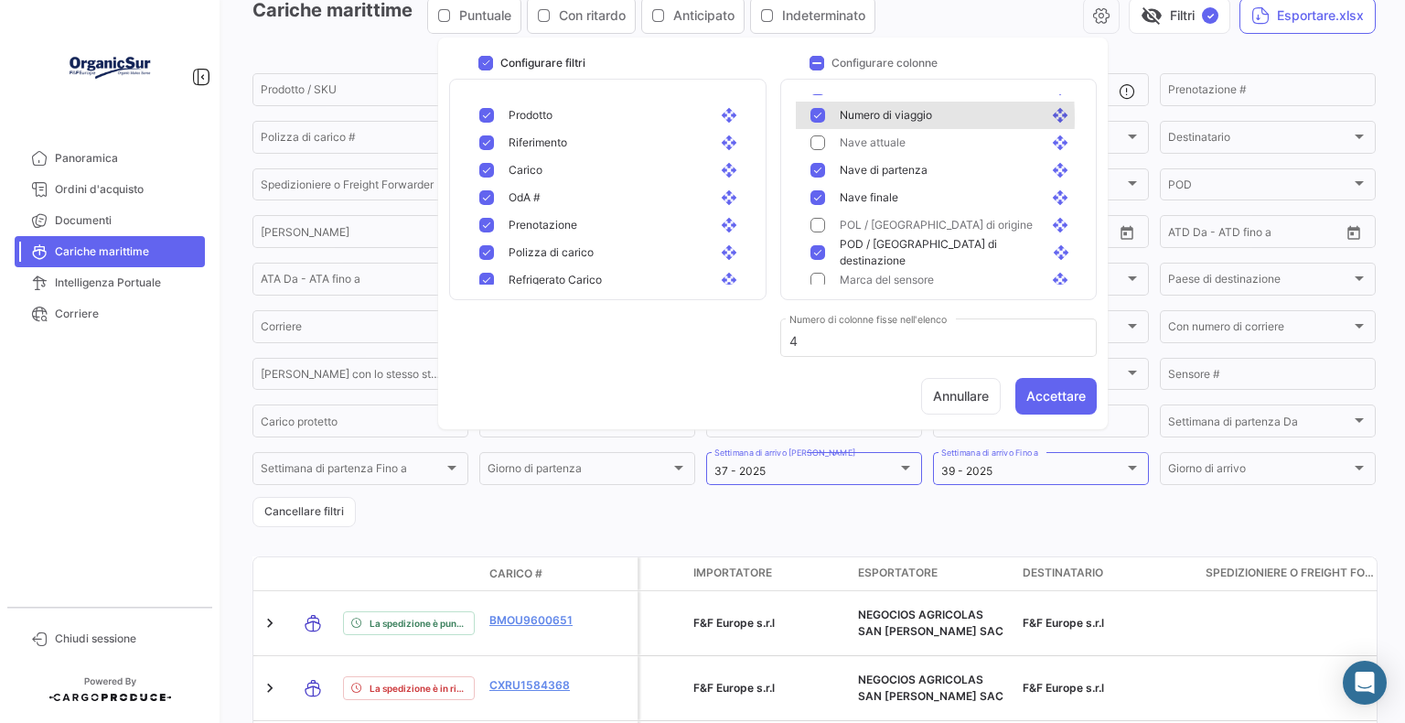
click at [817, 118] on mat-pseudo-checkbox at bounding box center [818, 115] width 15 height 15
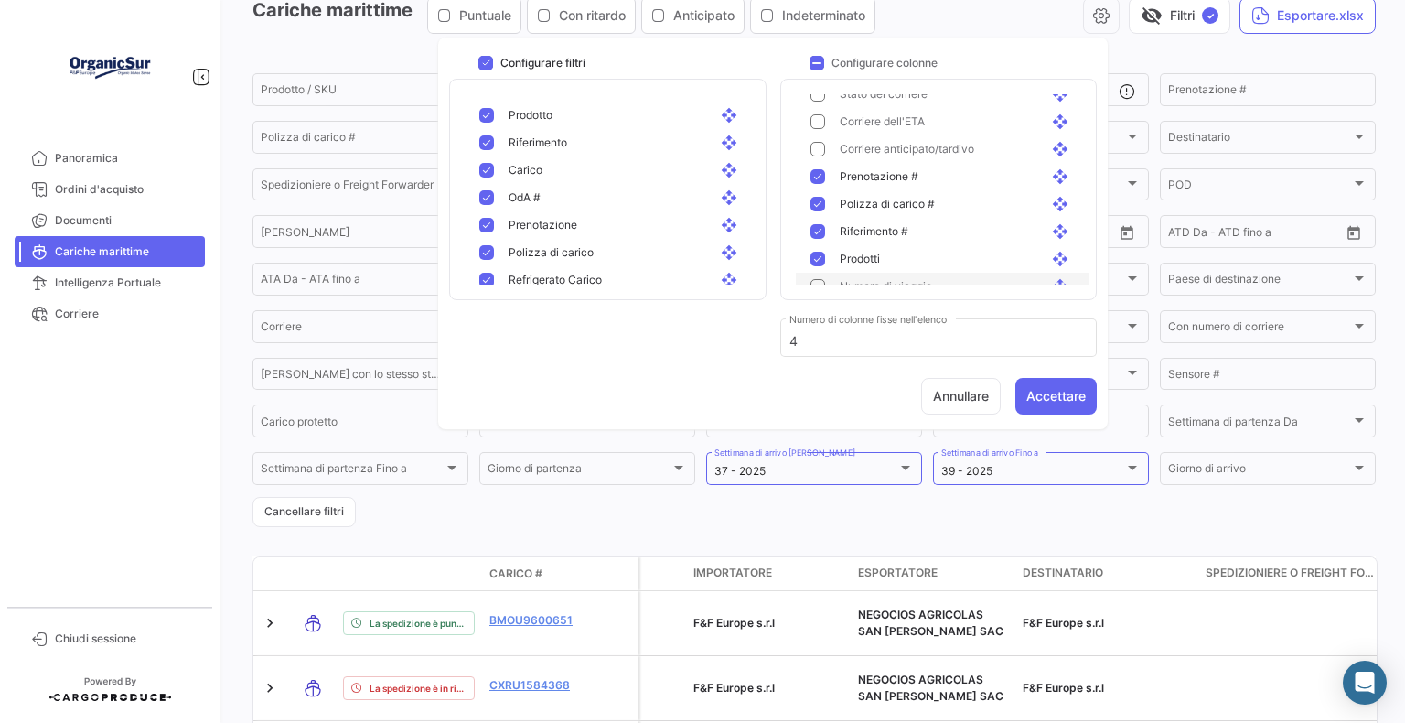
scroll to position [723, 0]
click at [816, 262] on div "Prodotti open_with" at bounding box center [942, 270] width 293 height 27
click at [812, 203] on div "Polizza di carico # open_with" at bounding box center [942, 215] width 293 height 27
click at [820, 190] on mat-pseudo-checkbox at bounding box center [818, 188] width 15 height 15
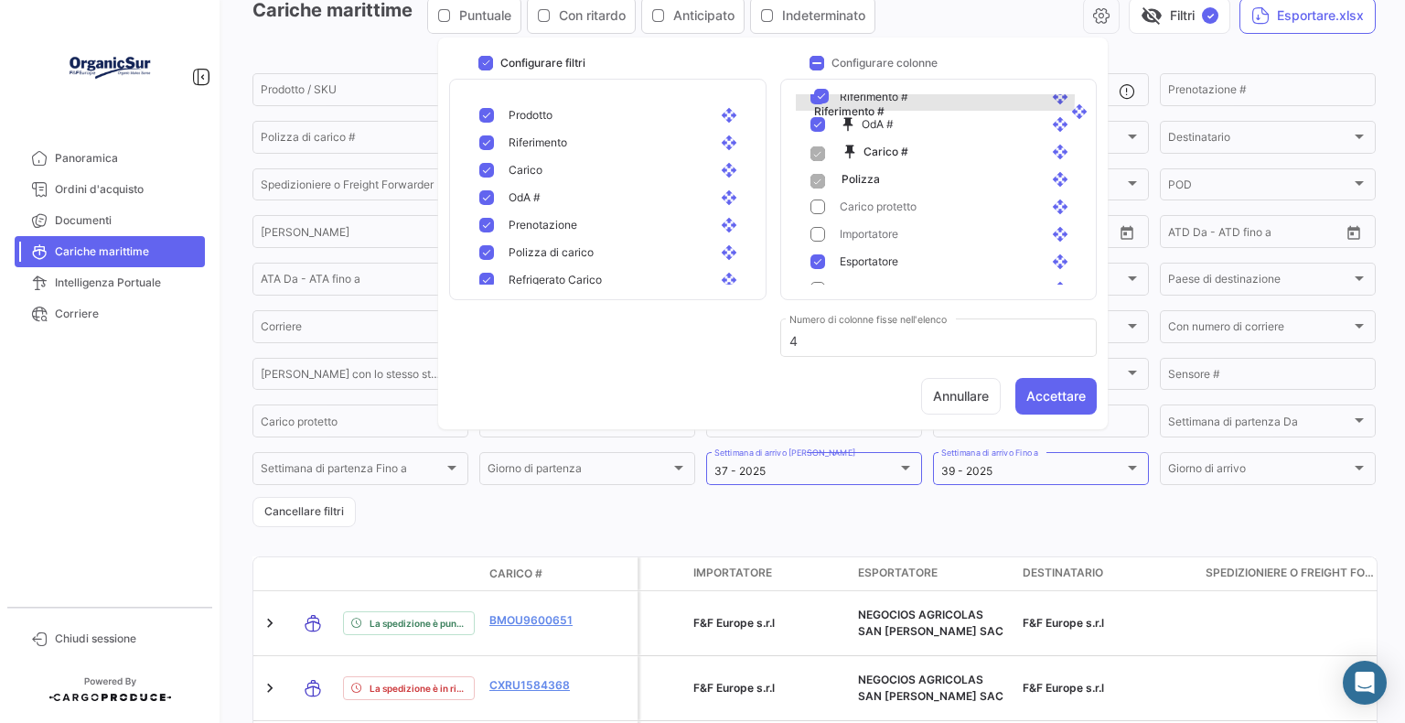
scroll to position [73, 0]
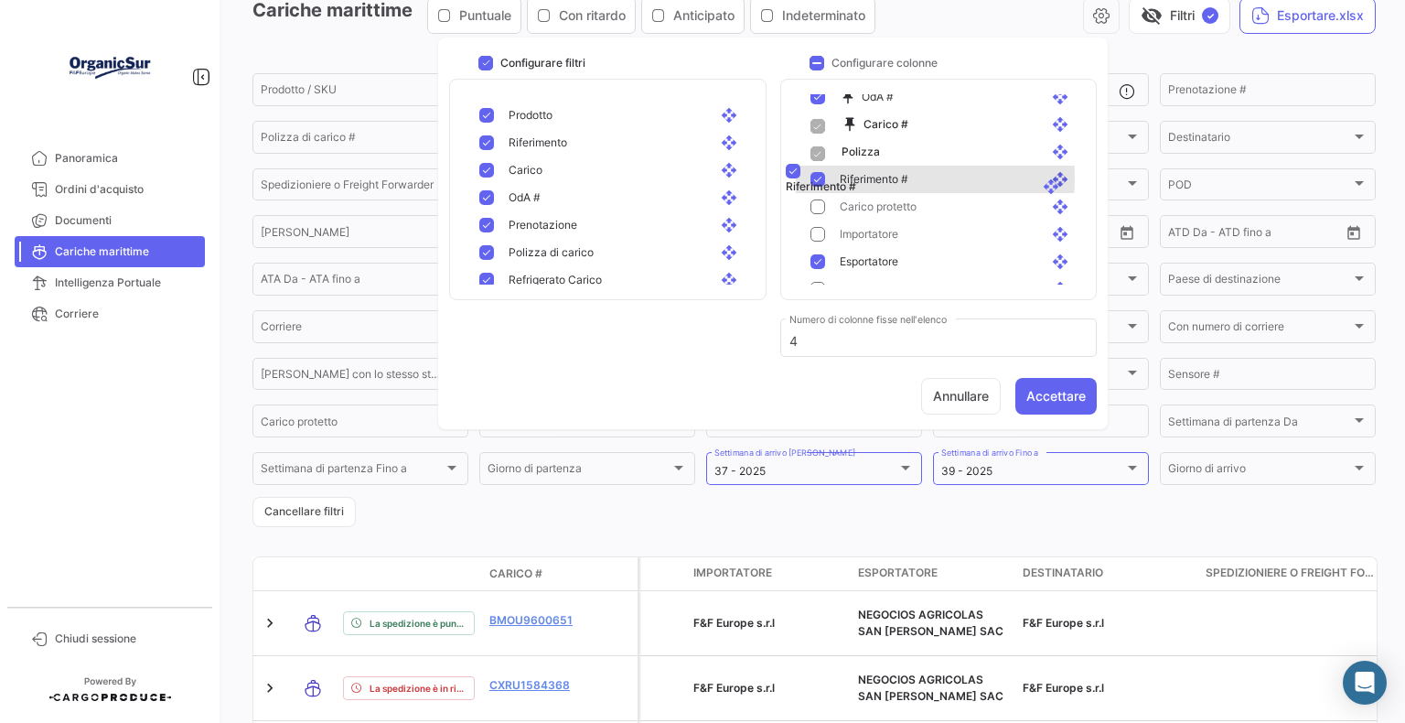
drag, startPoint x: 850, startPoint y: 241, endPoint x: 840, endPoint y: 171, distance: 70.2
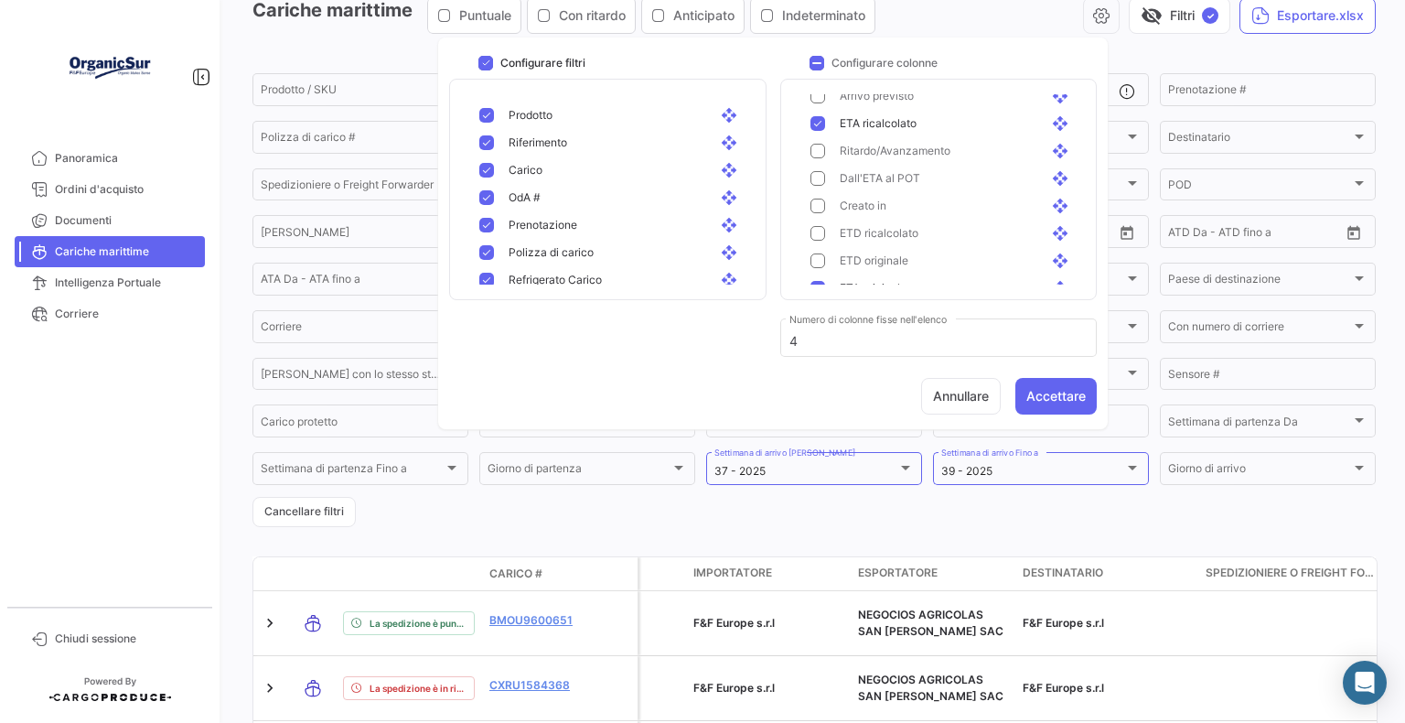
scroll to position [274, 0]
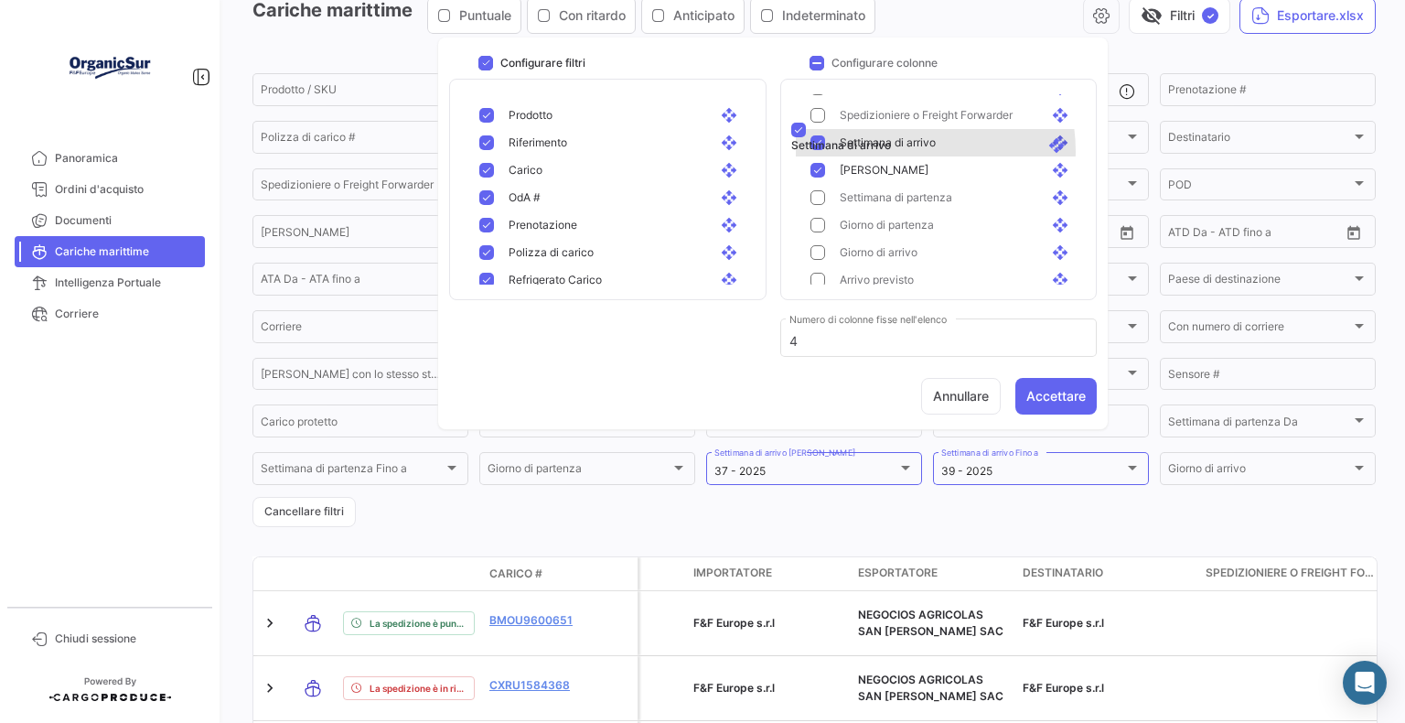
drag, startPoint x: 905, startPoint y: 233, endPoint x: 900, endPoint y: 141, distance: 92.5
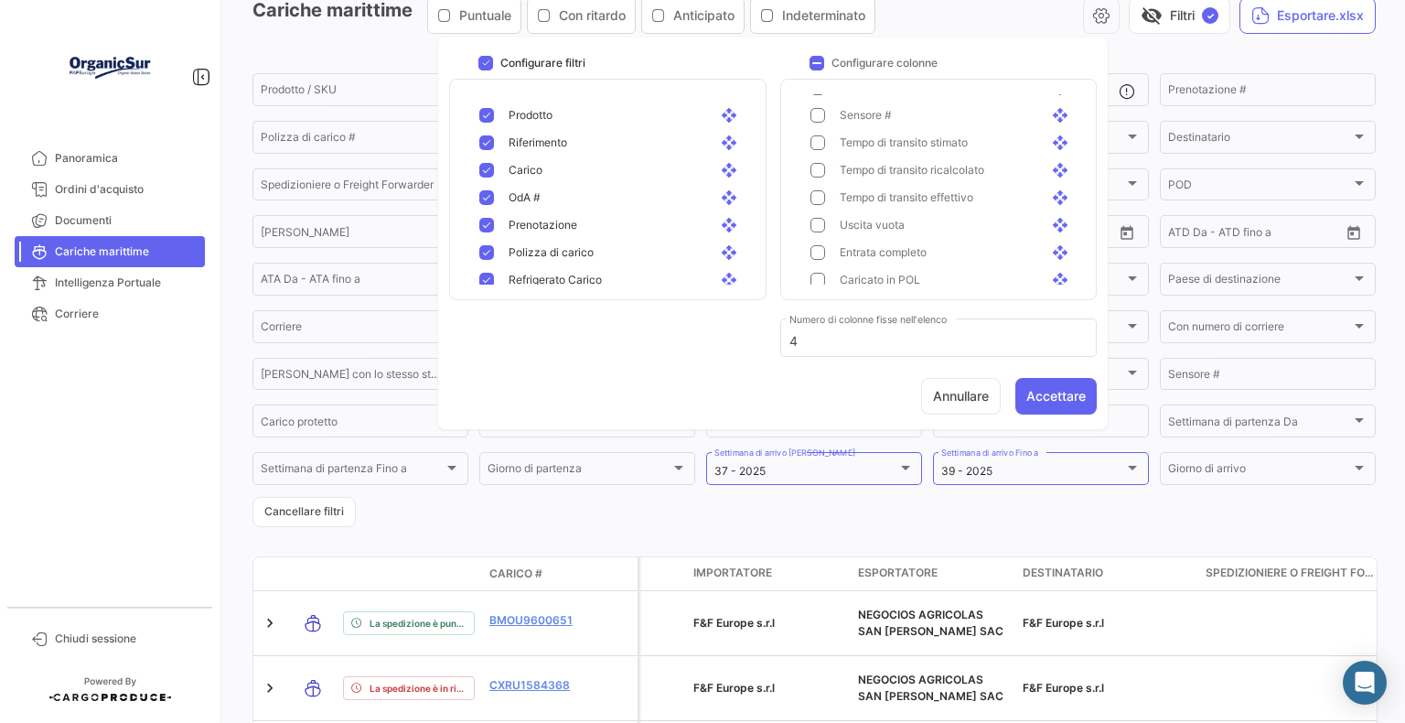
scroll to position [1272, 0]
click at [1051, 404] on button "Accettare" at bounding box center [1055, 396] width 81 height 37
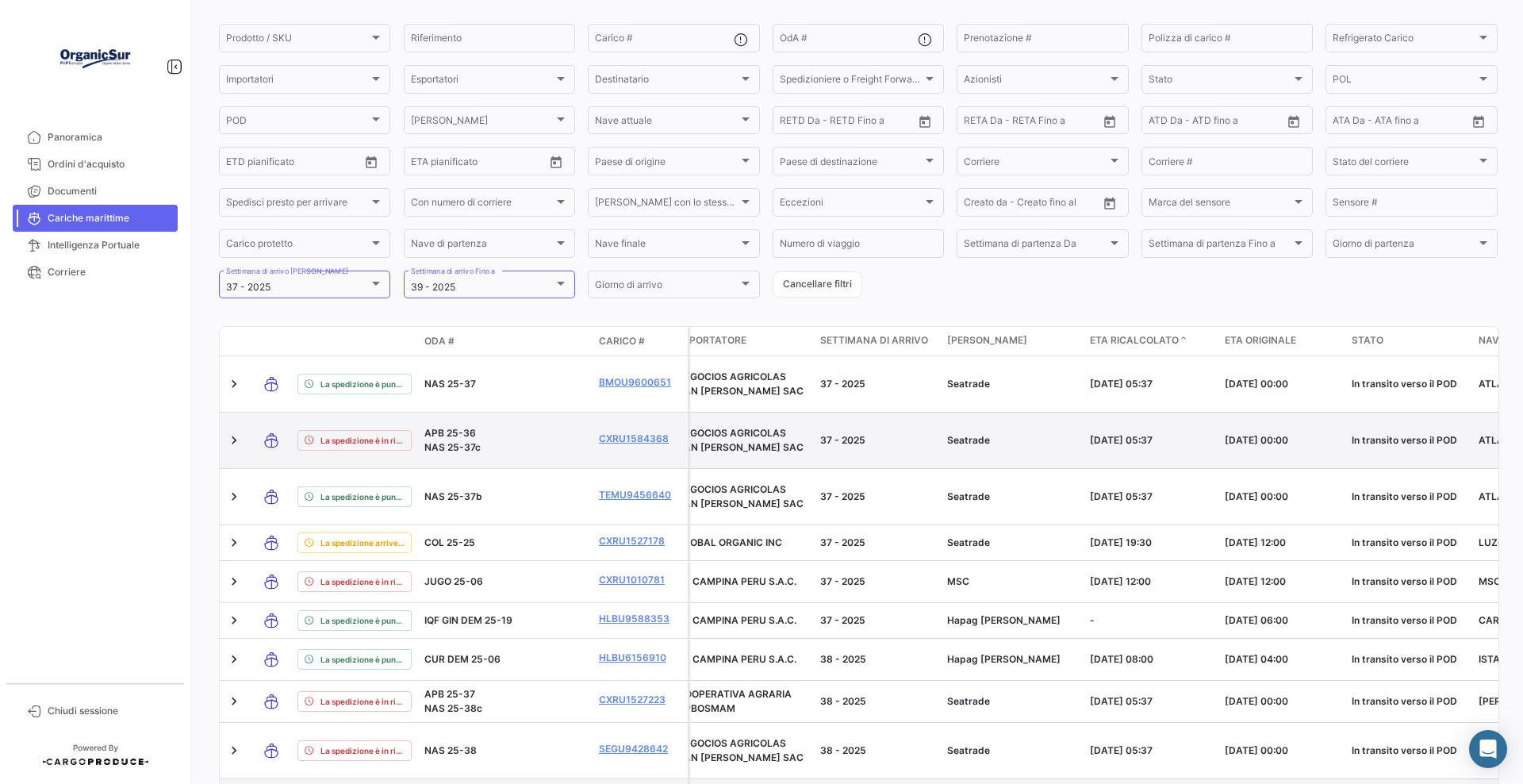
scroll to position [0, 0]
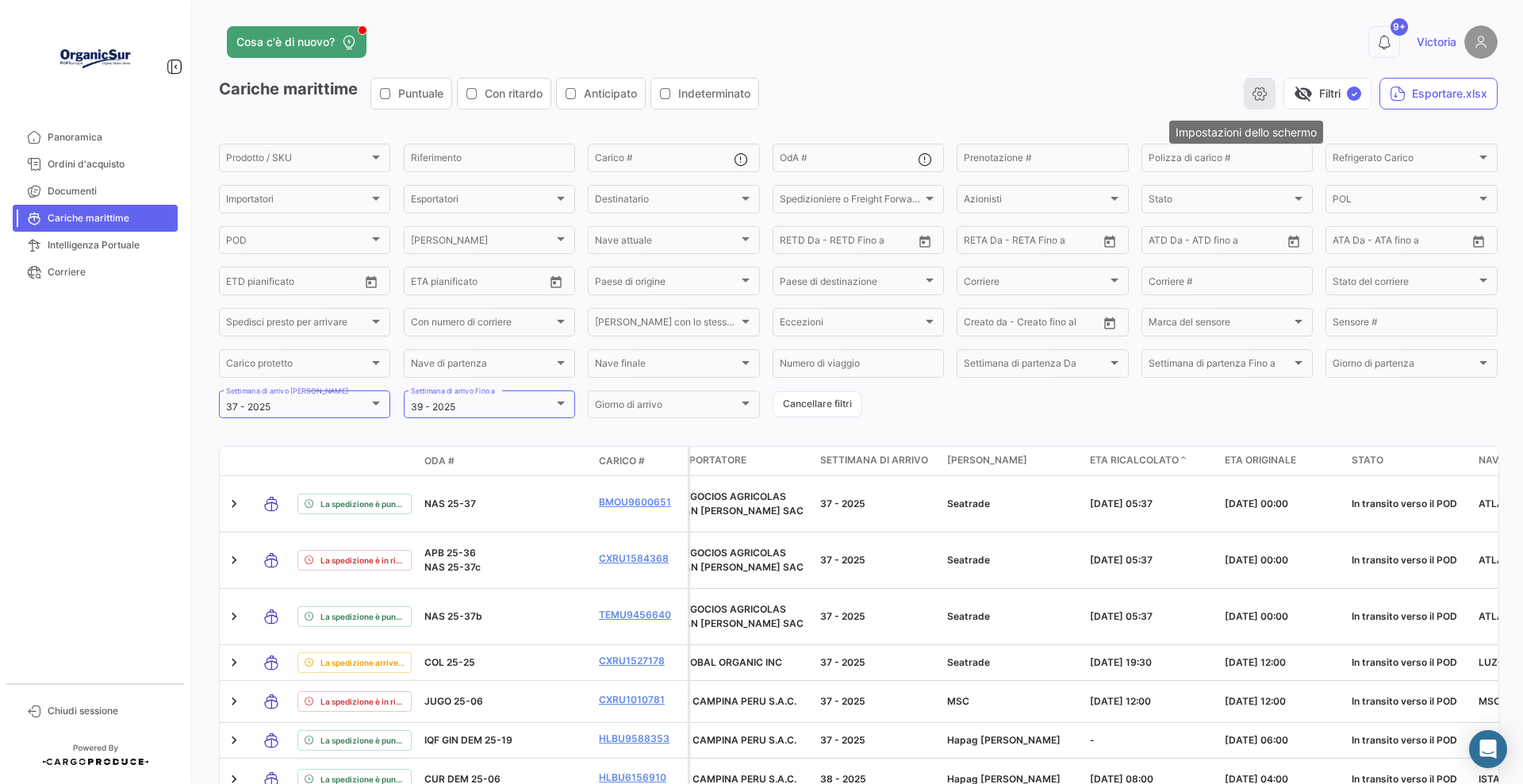
click at [1218, 98] on icon "button" at bounding box center [1260, 94] width 16 height 16
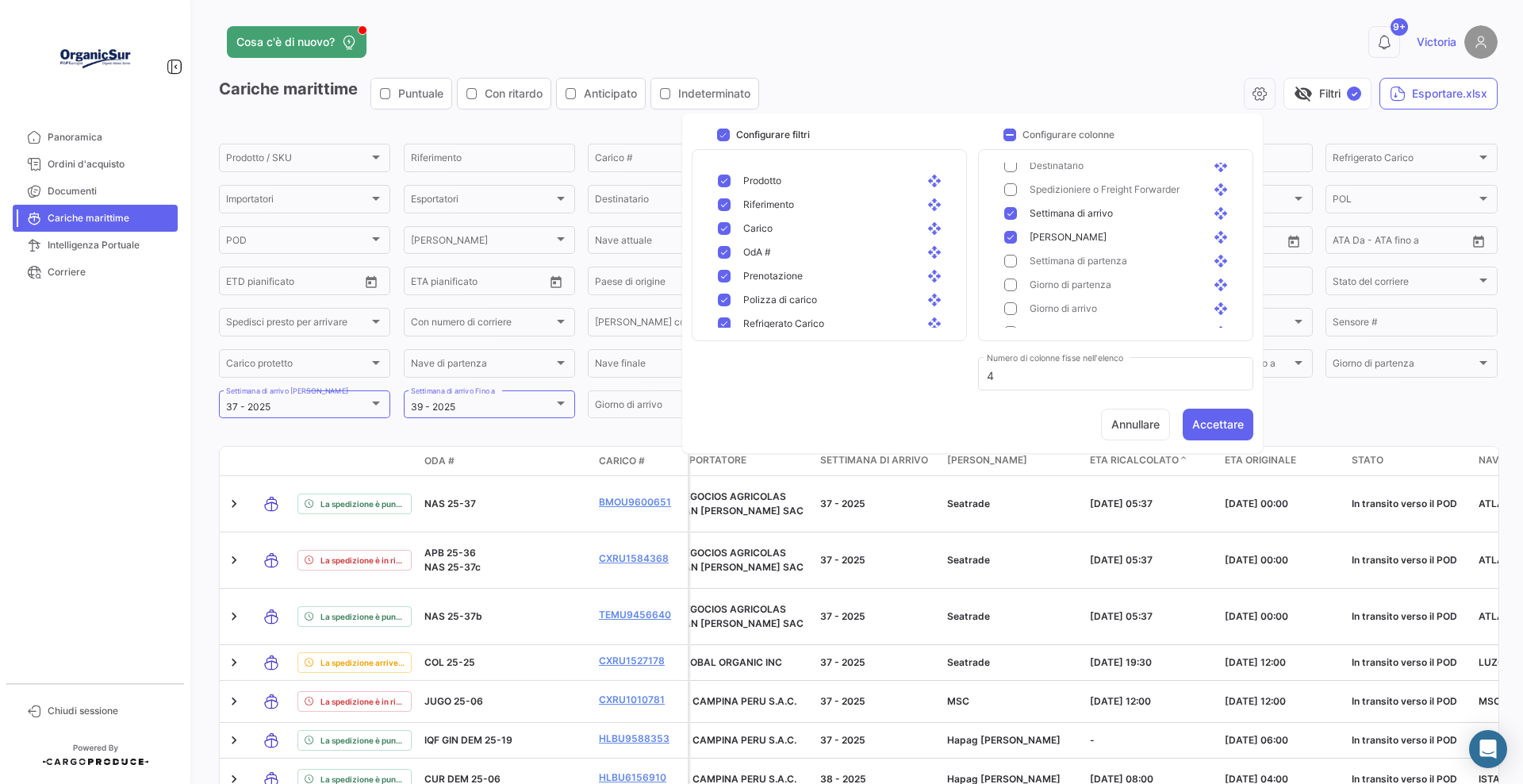
scroll to position [199, 0]
drag, startPoint x: 1085, startPoint y: 248, endPoint x: 1066, endPoint y: 180, distance: 70.6
click at [1206, 421] on button "Accettare" at bounding box center [1218, 424] width 70 height 32
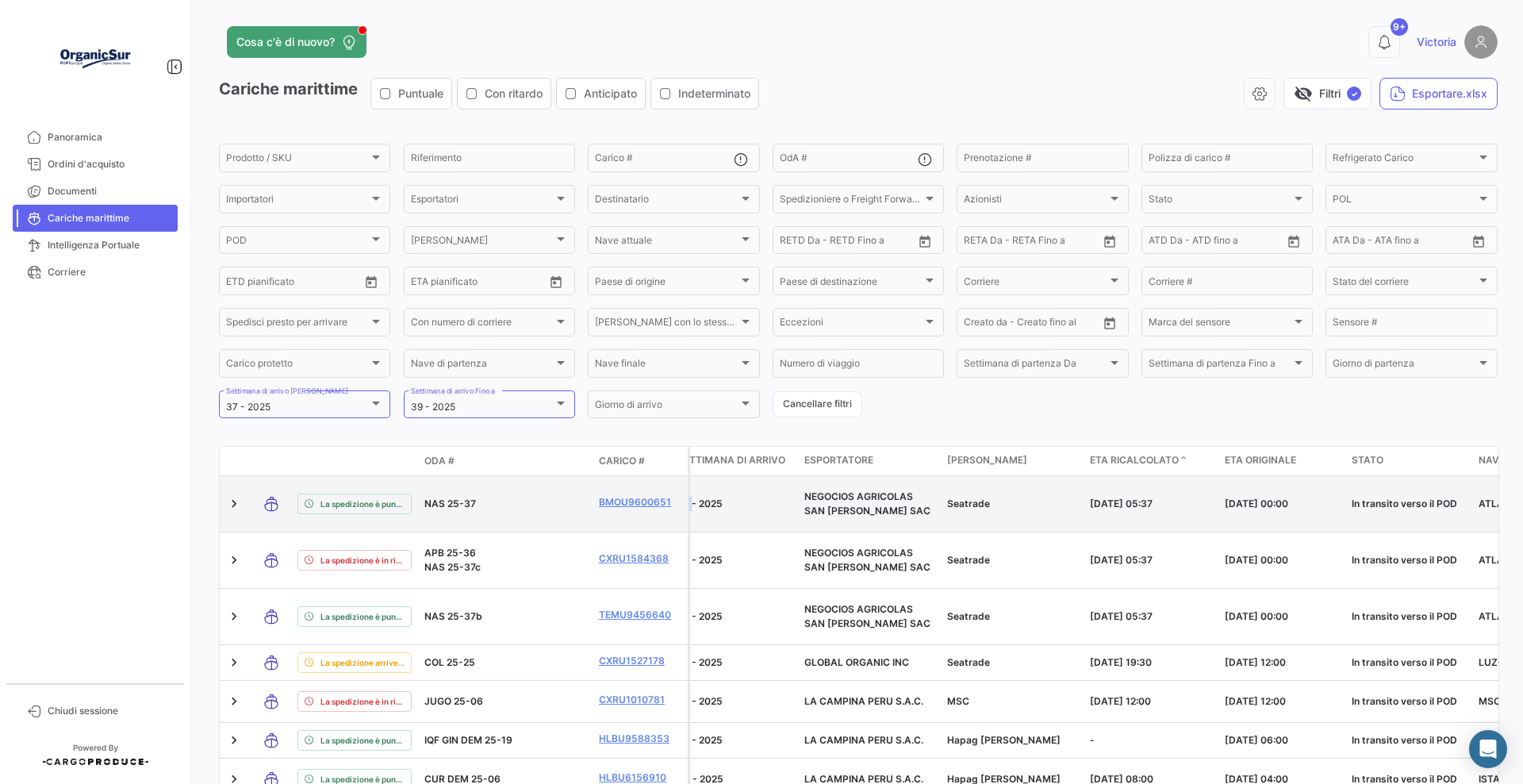
click at [689, 525] on datatable-body-row "La spedizione è puntuale. NAS 25-37 BMOU9600651 NAS2534B1DX/NAS2534B1DY/NAS2534…" at bounding box center [986, 504] width 1857 height 56
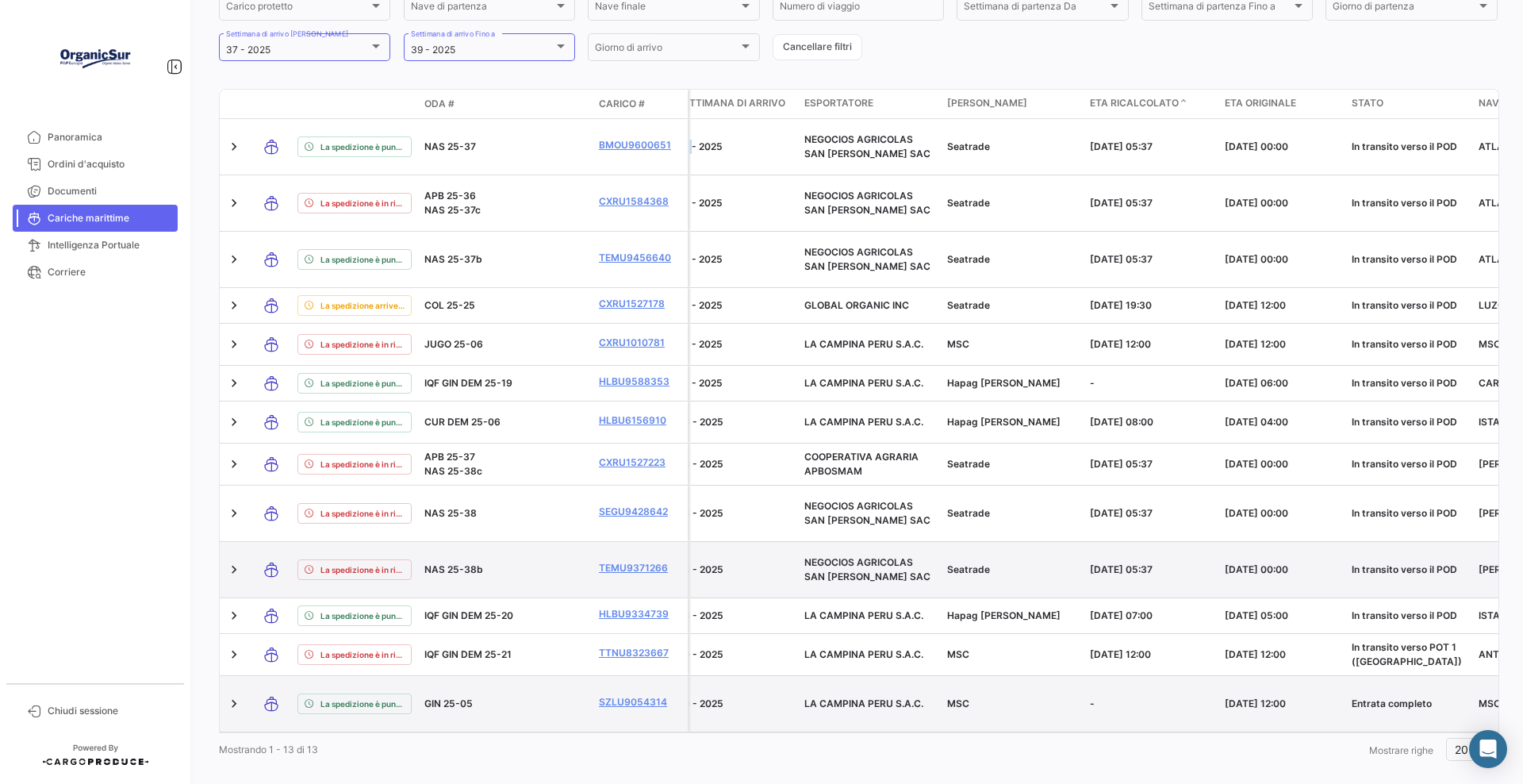
scroll to position [364, 0]
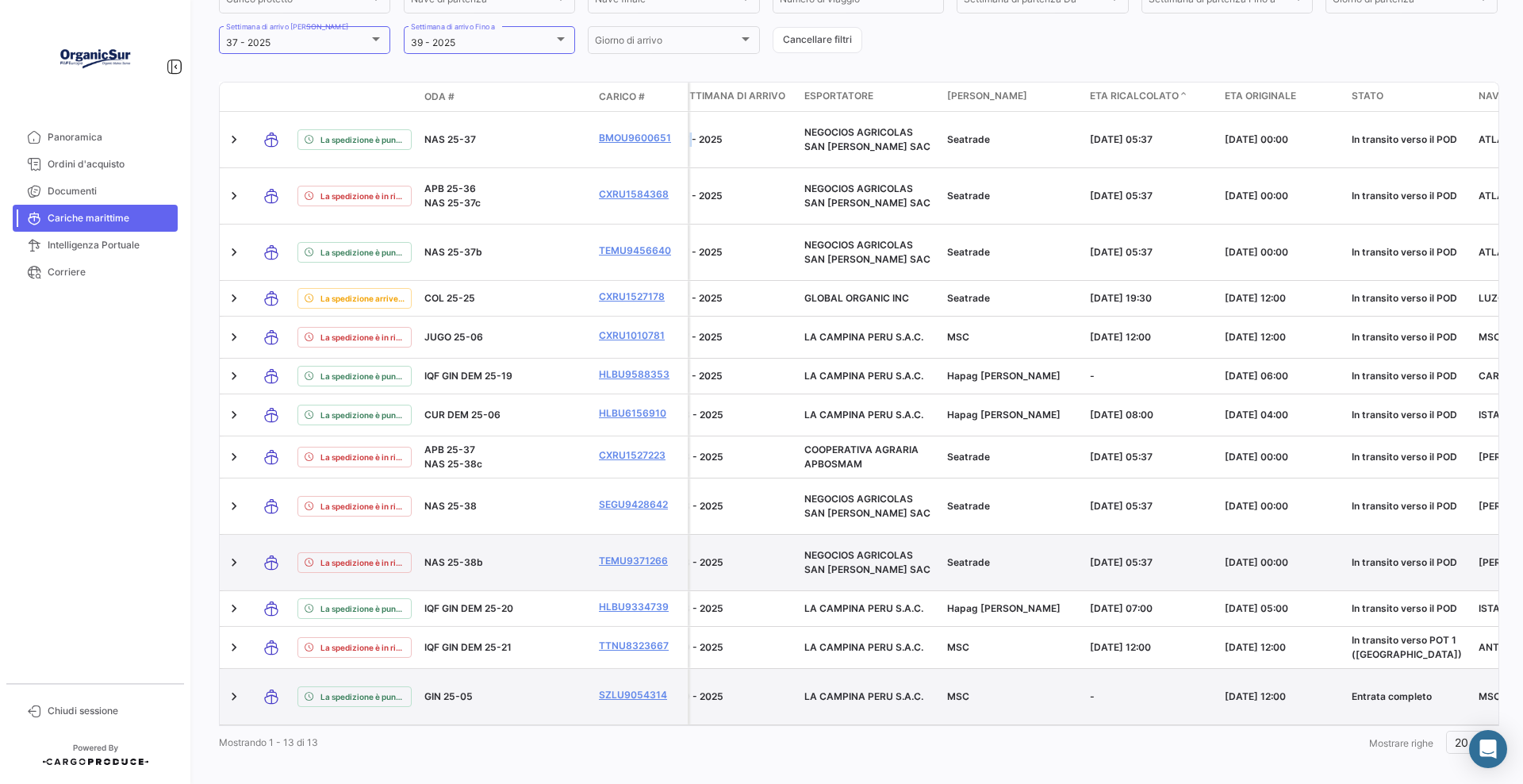
drag, startPoint x: 1150, startPoint y: 715, endPoint x: 781, endPoint y: 687, distance: 370.1
click at [788, 578] on div "Modalità di trasporto Stato dell'invio OdA # Carico # Polizza Riferimento # Set…" at bounding box center [858, 419] width 1279 height 676
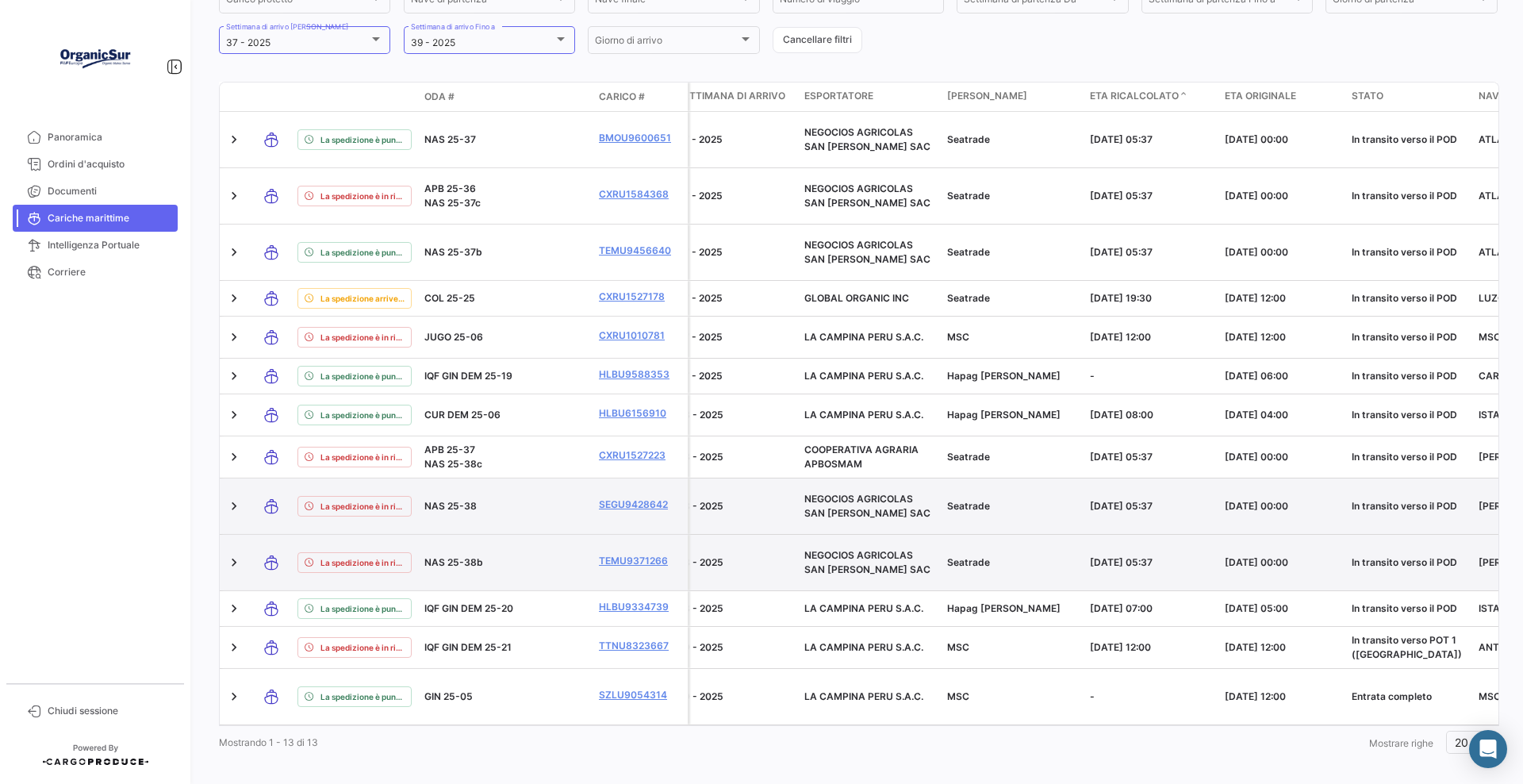
click at [746, 499] on div "38 - 2025" at bounding box center [735, 506] width 114 height 14
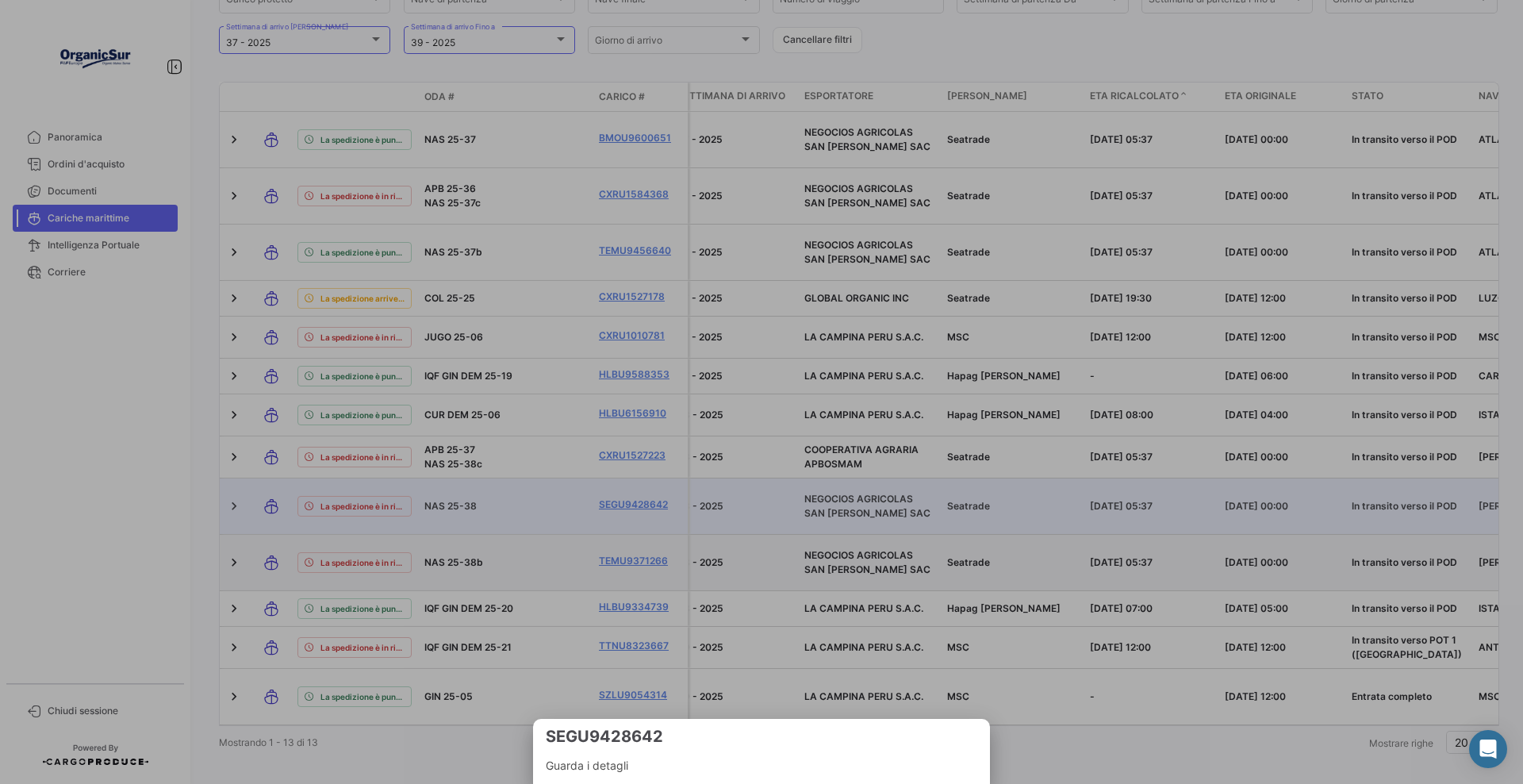
click at [736, 431] on div at bounding box center [762, 392] width 1523 height 784
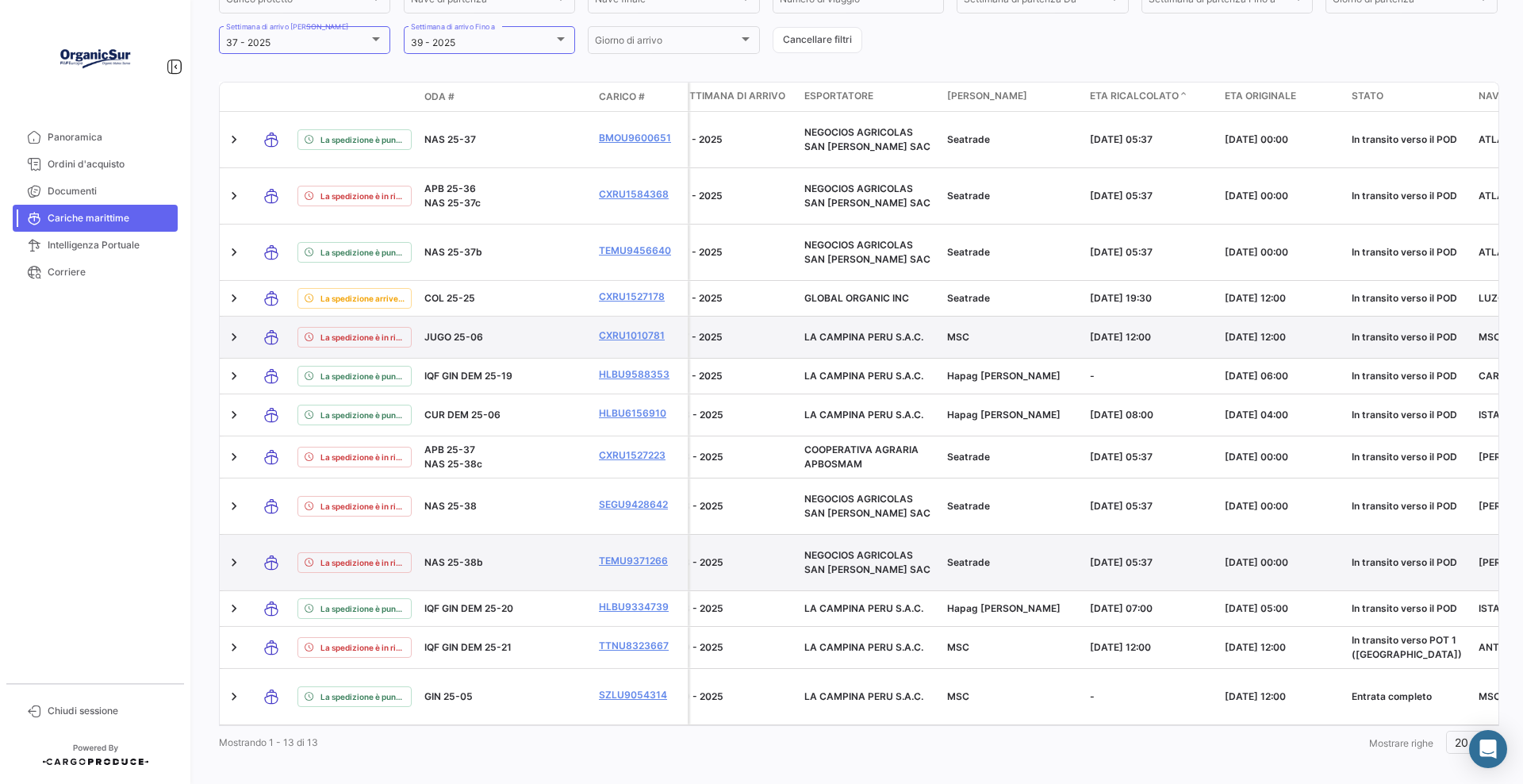
click at [690, 319] on datatable-body-cell "37 - 2025" at bounding box center [735, 337] width 127 height 42
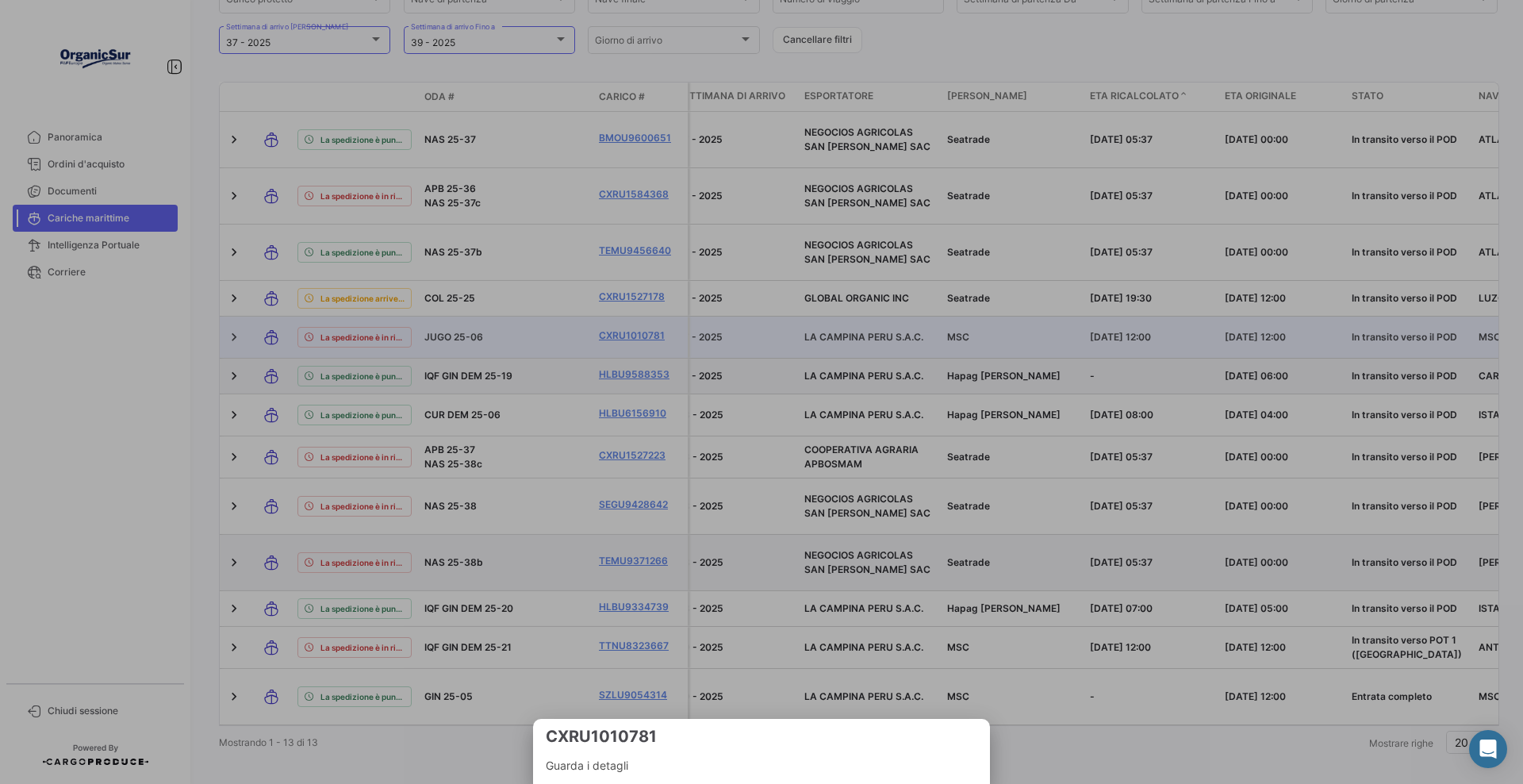
click at [1019, 351] on div at bounding box center [762, 392] width 1523 height 784
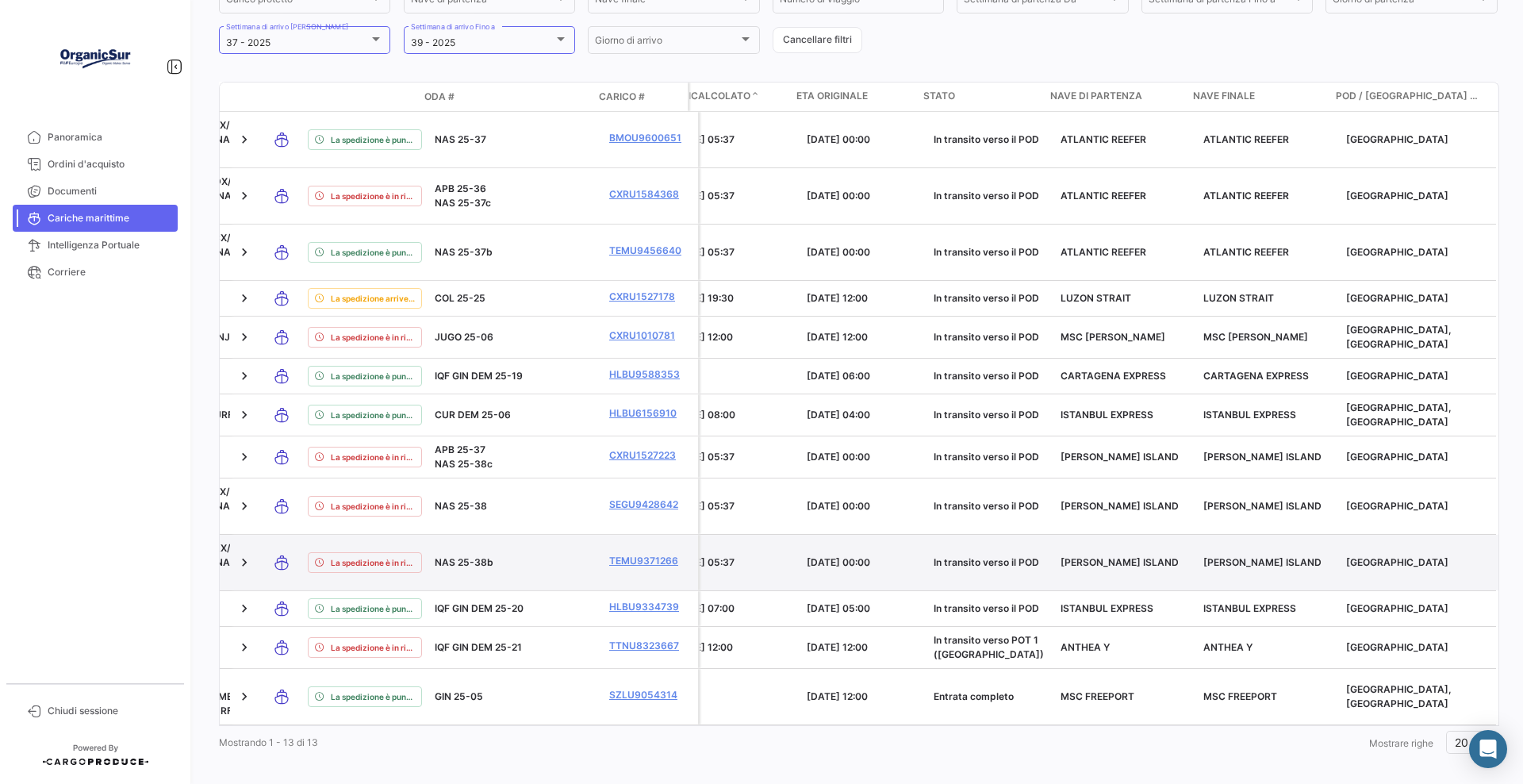
scroll to position [0, 0]
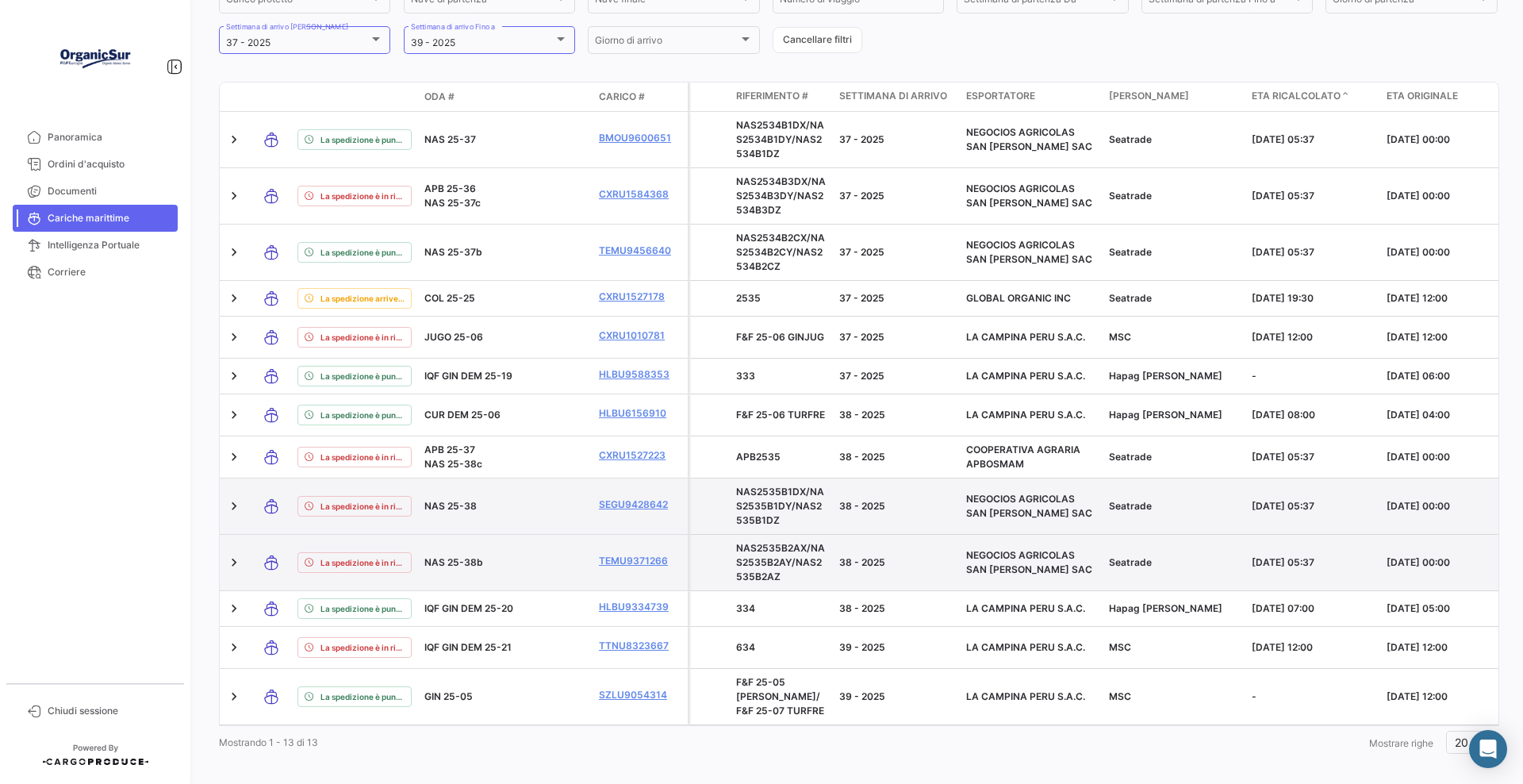
click at [713, 479] on datatable-body-cell at bounding box center [710, 506] width 40 height 56
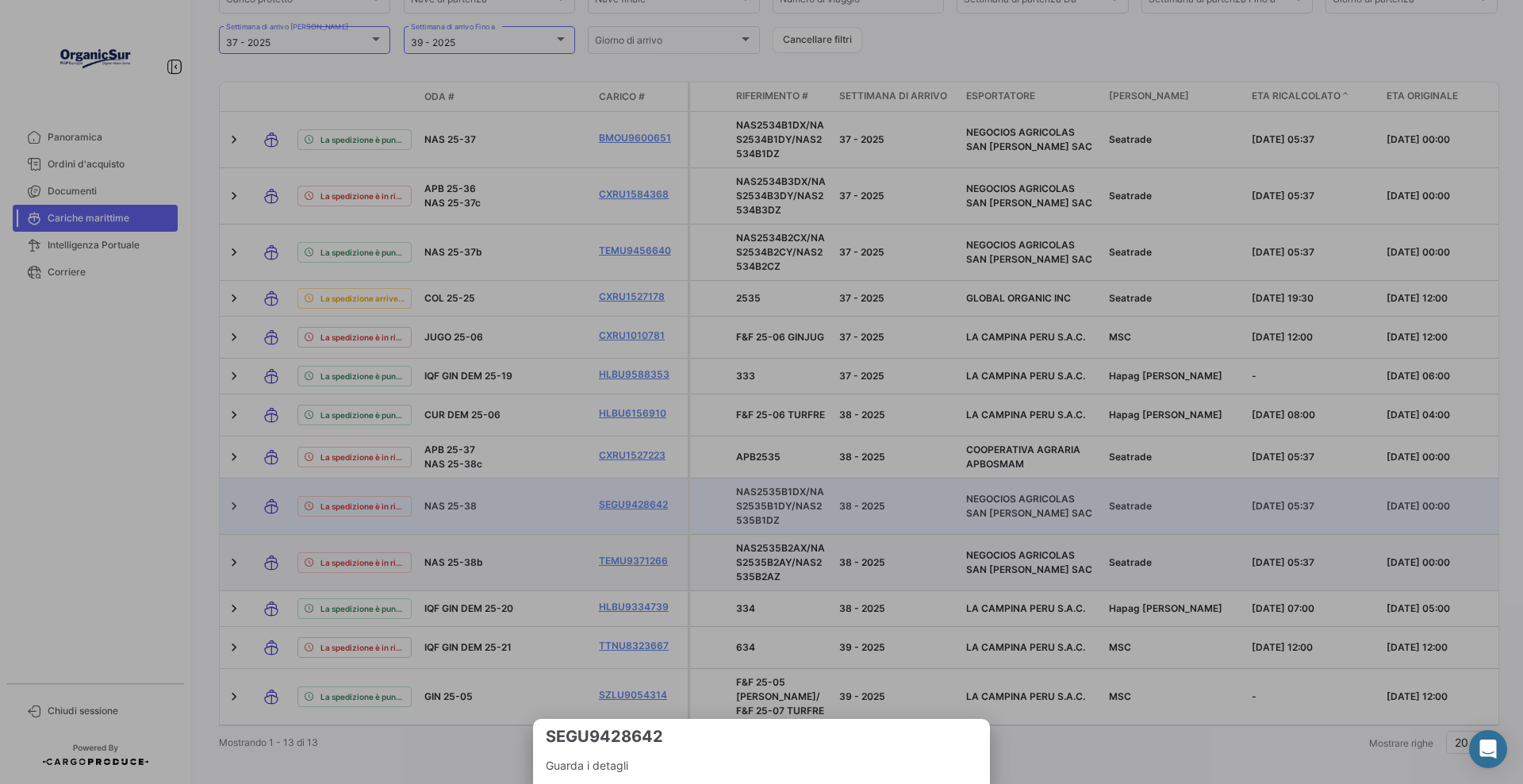
click at [801, 503] on div at bounding box center [762, 392] width 1523 height 784
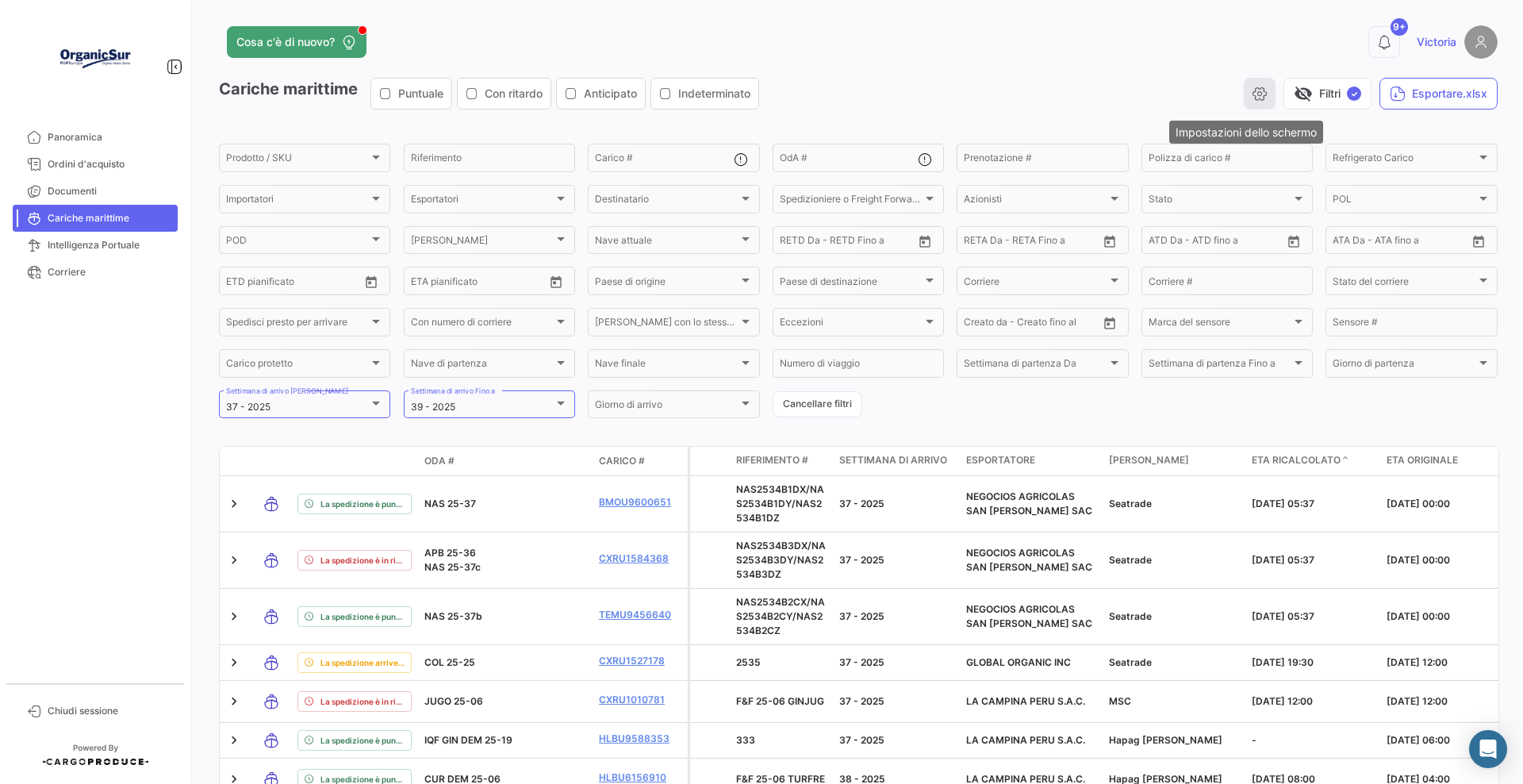
click at [1218, 91] on button "button" at bounding box center [1259, 94] width 32 height 32
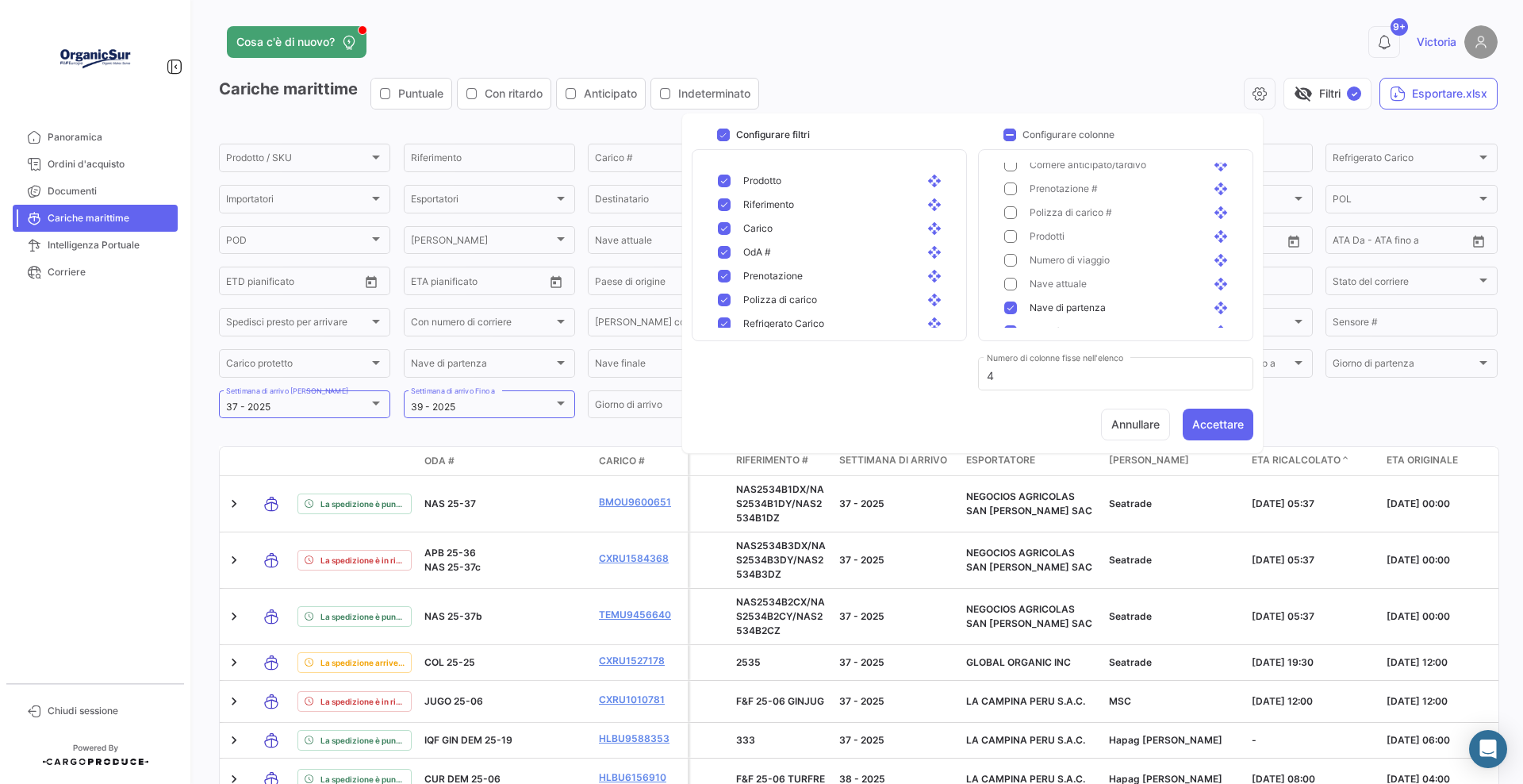
click at [1015, 303] on mat-pseudo-checkbox at bounding box center [1010, 308] width 13 height 13
drag, startPoint x: 1056, startPoint y: 235, endPoint x: 1095, endPoint y: 232, distance: 39.1
drag, startPoint x: 1083, startPoint y: 171, endPoint x: 1095, endPoint y: 278, distance: 107.7
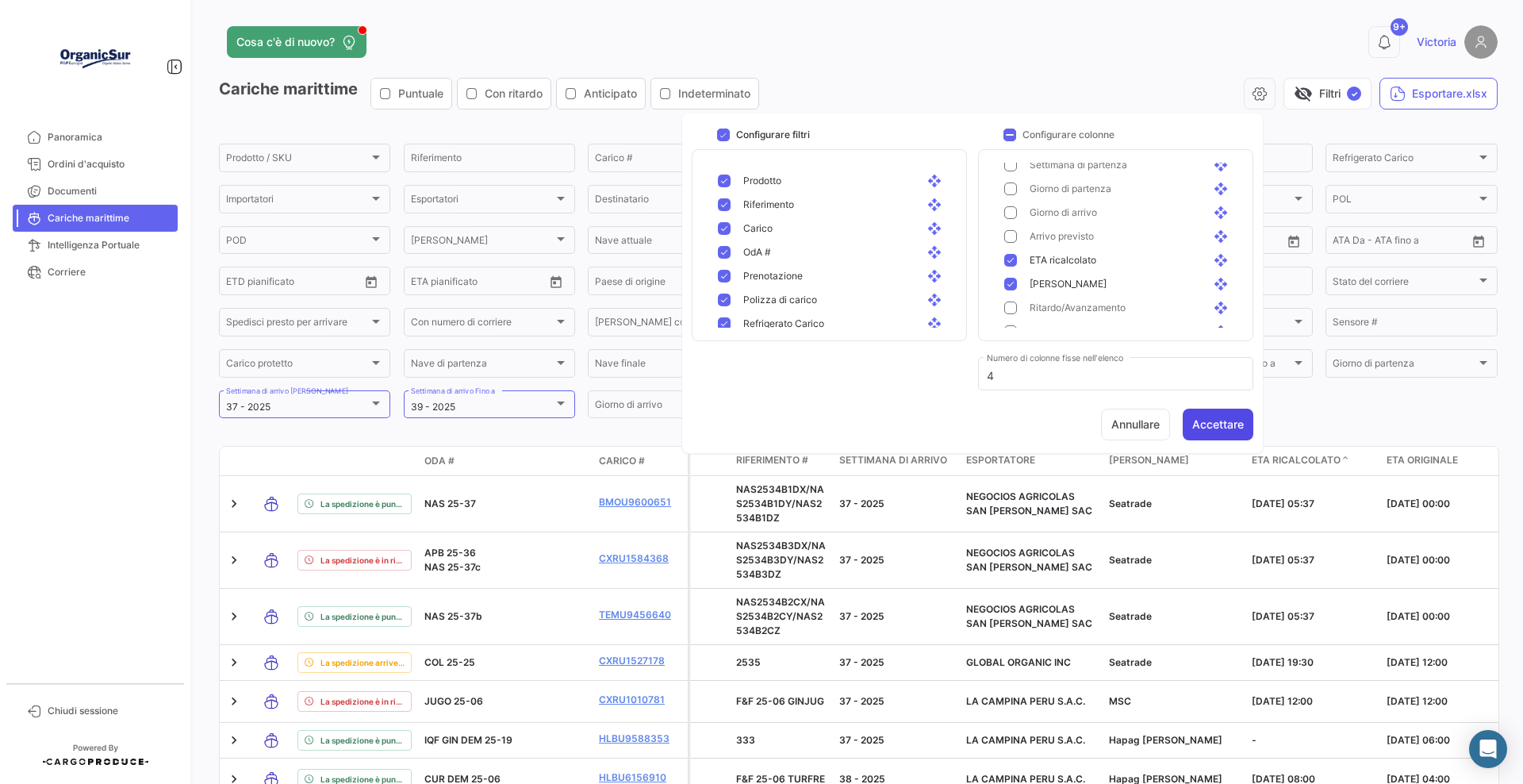
click at [1218, 433] on button "Accettare" at bounding box center [1218, 424] width 70 height 32
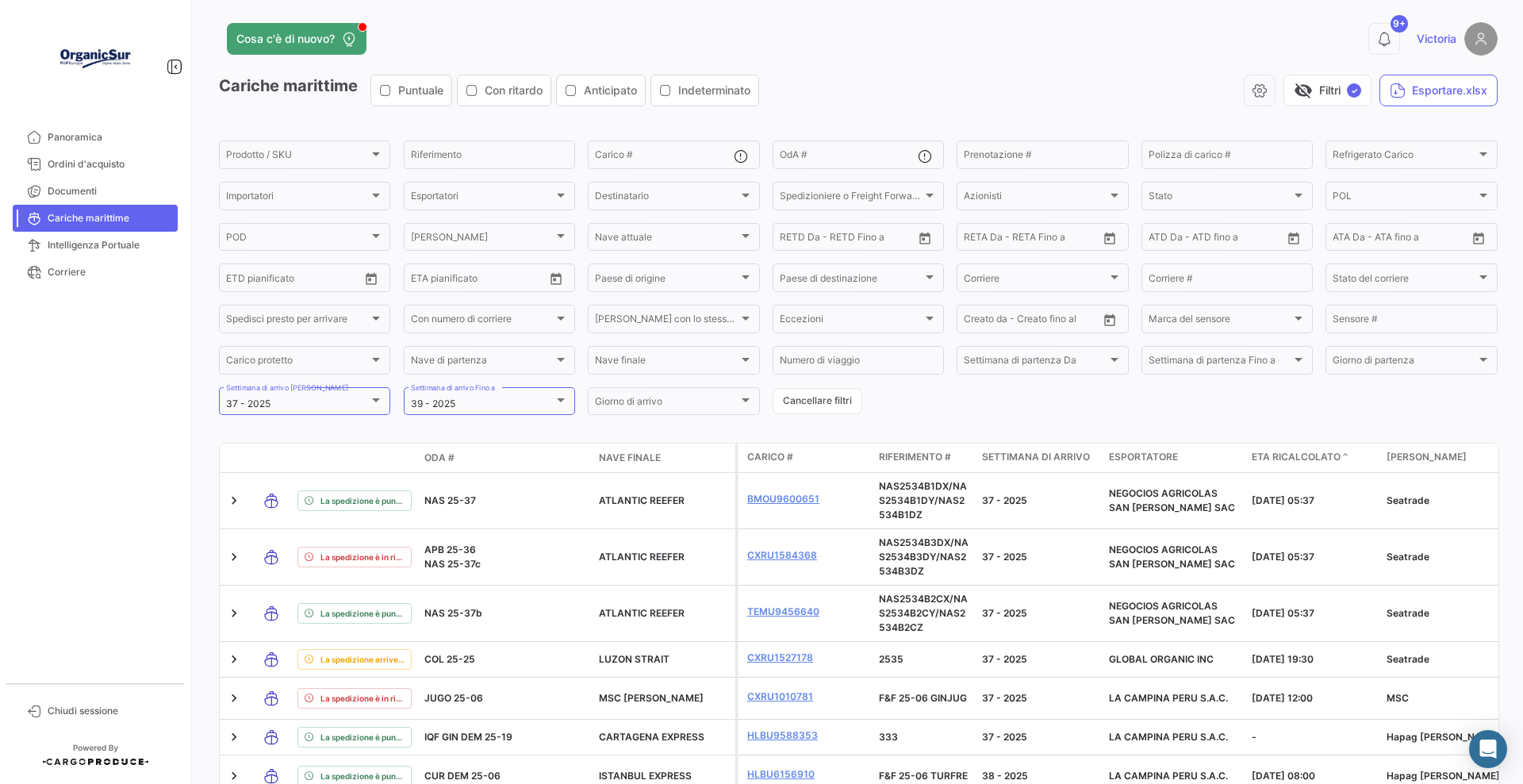
scroll to position [0, 0]
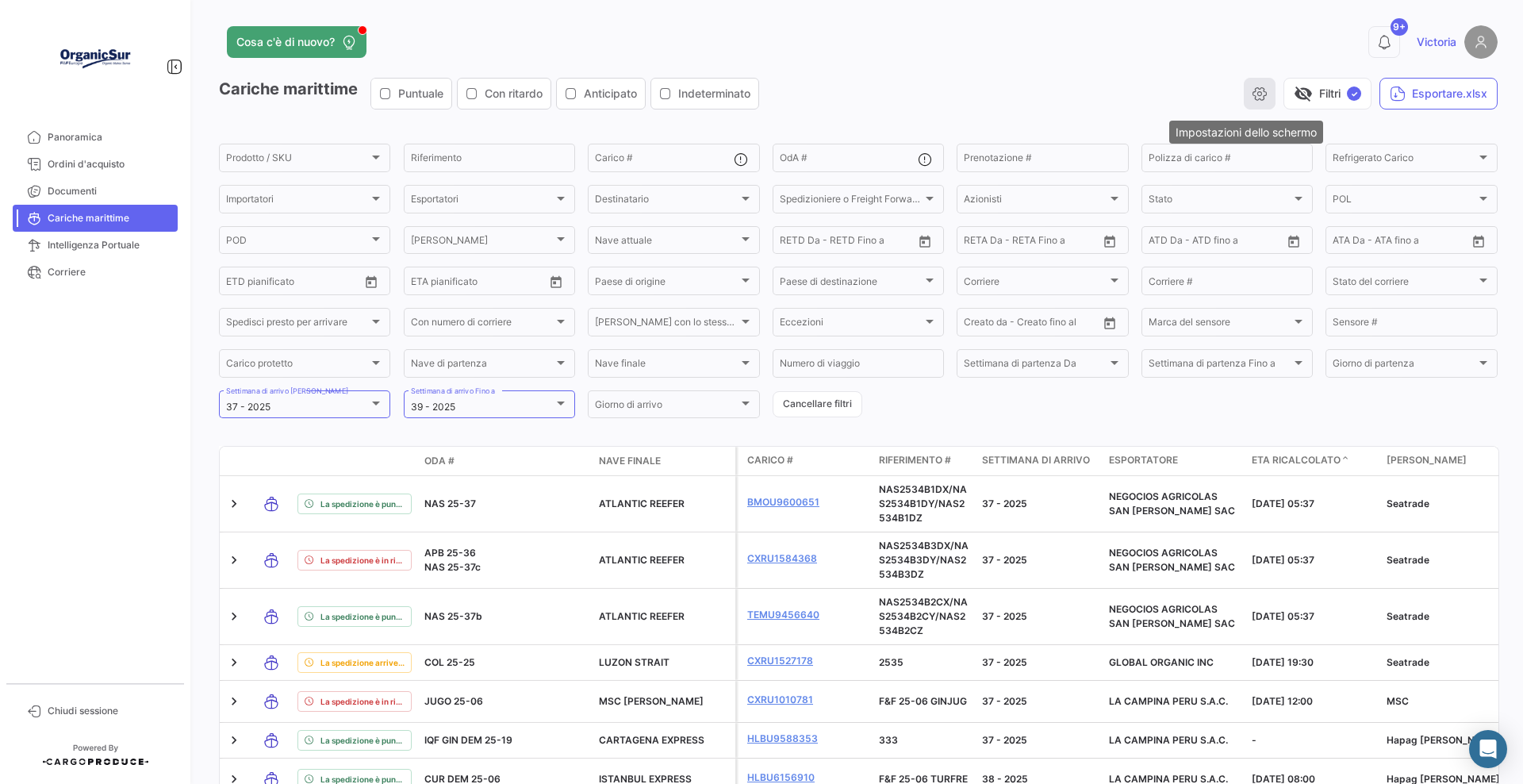
click at [1218, 101] on icon "button" at bounding box center [1260, 94] width 16 height 16
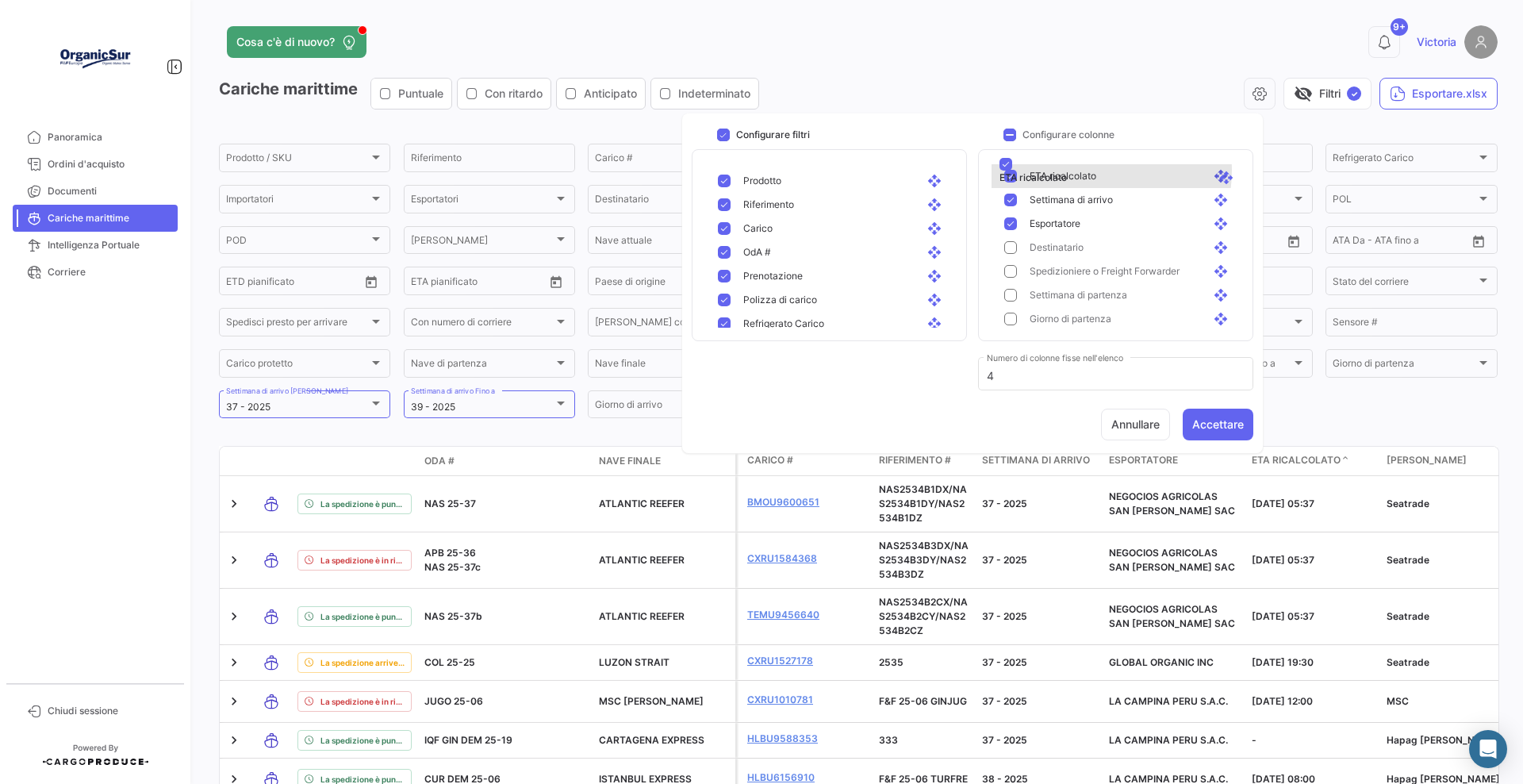
scroll to position [212, 0]
drag, startPoint x: 1091, startPoint y: 183, endPoint x: 1089, endPoint y: 212, distance: 29.1
click at [1214, 425] on button "Accettare" at bounding box center [1218, 424] width 70 height 32
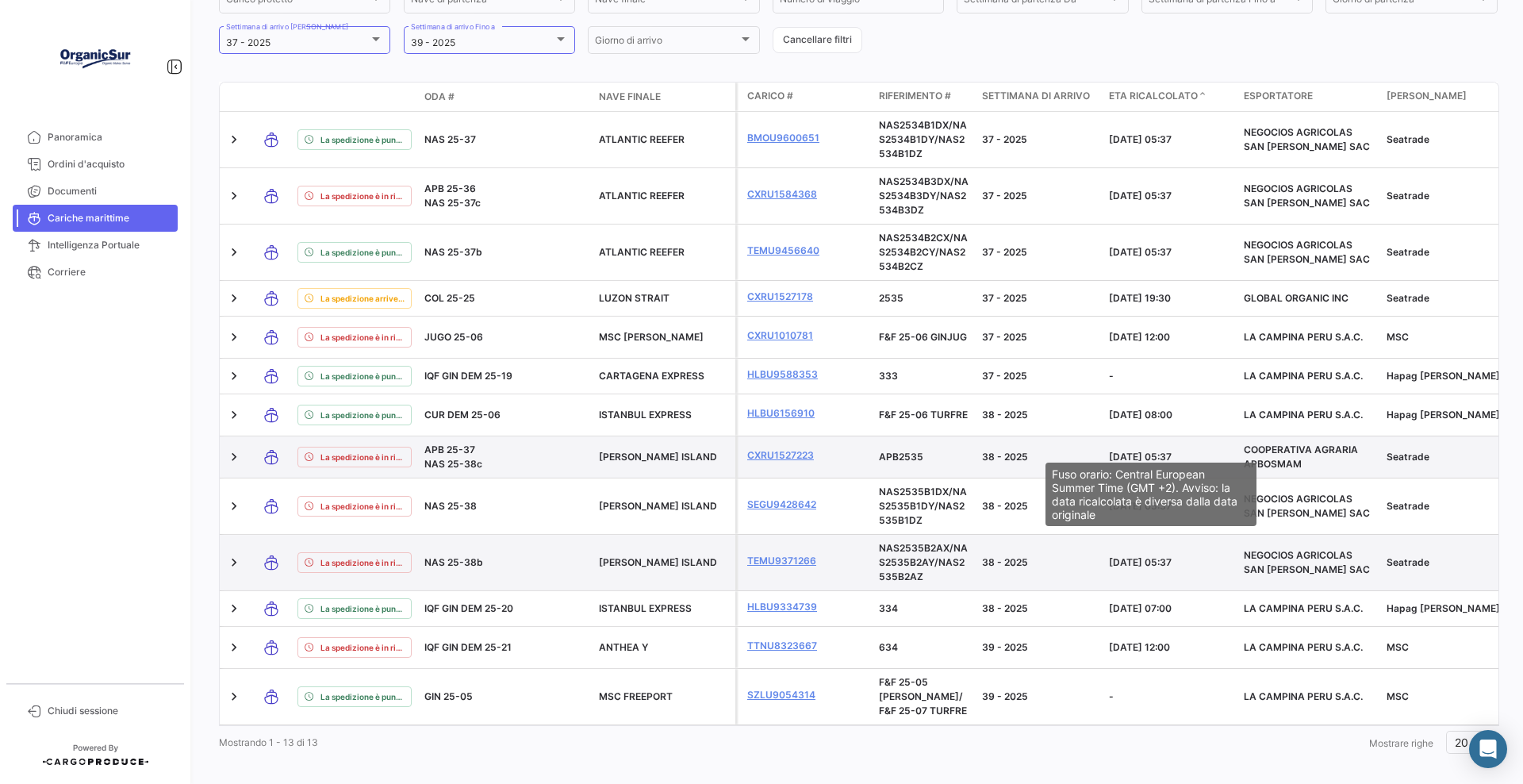
scroll to position [0, 0]
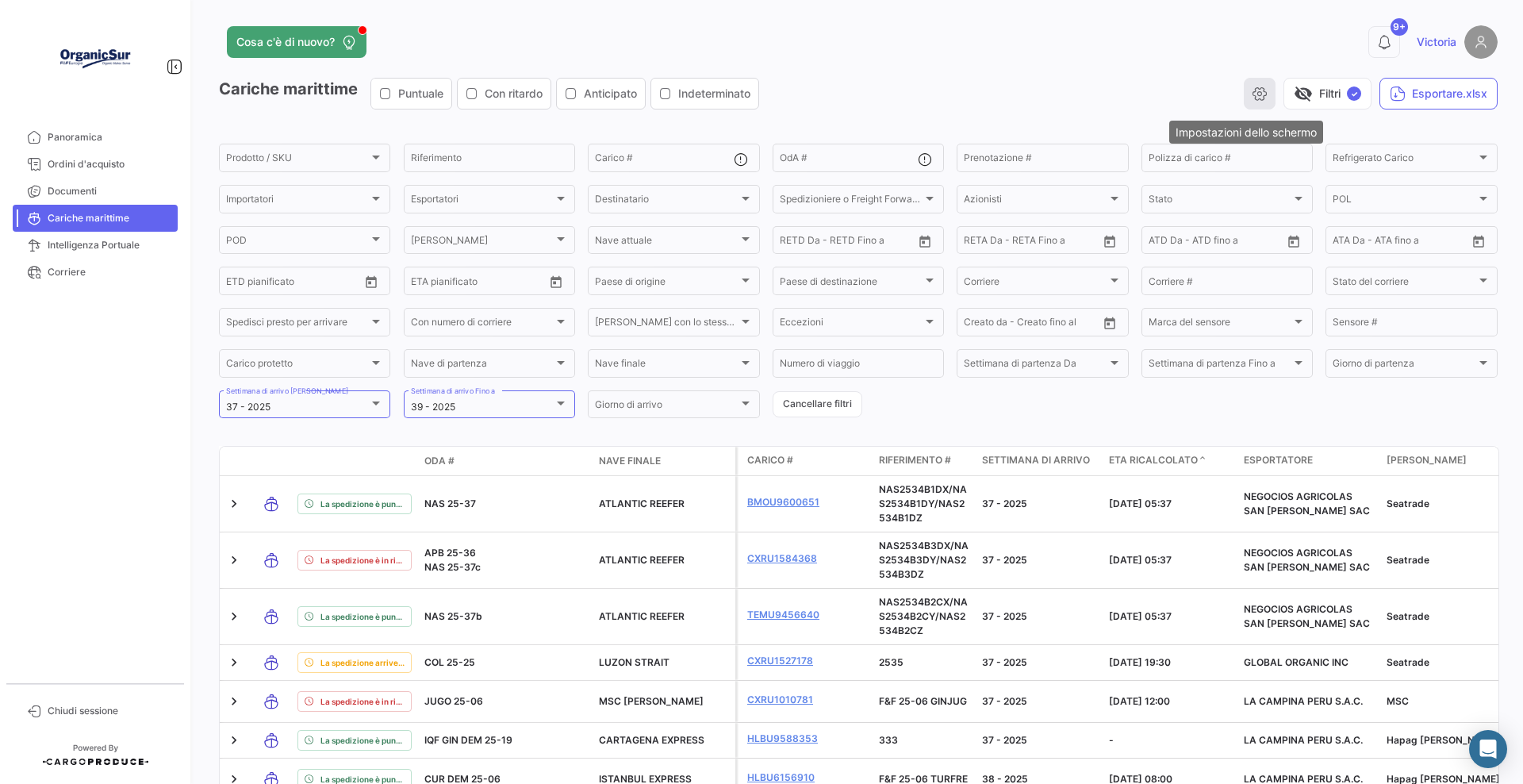
click at [1218, 101] on button "button" at bounding box center [1259, 94] width 32 height 32
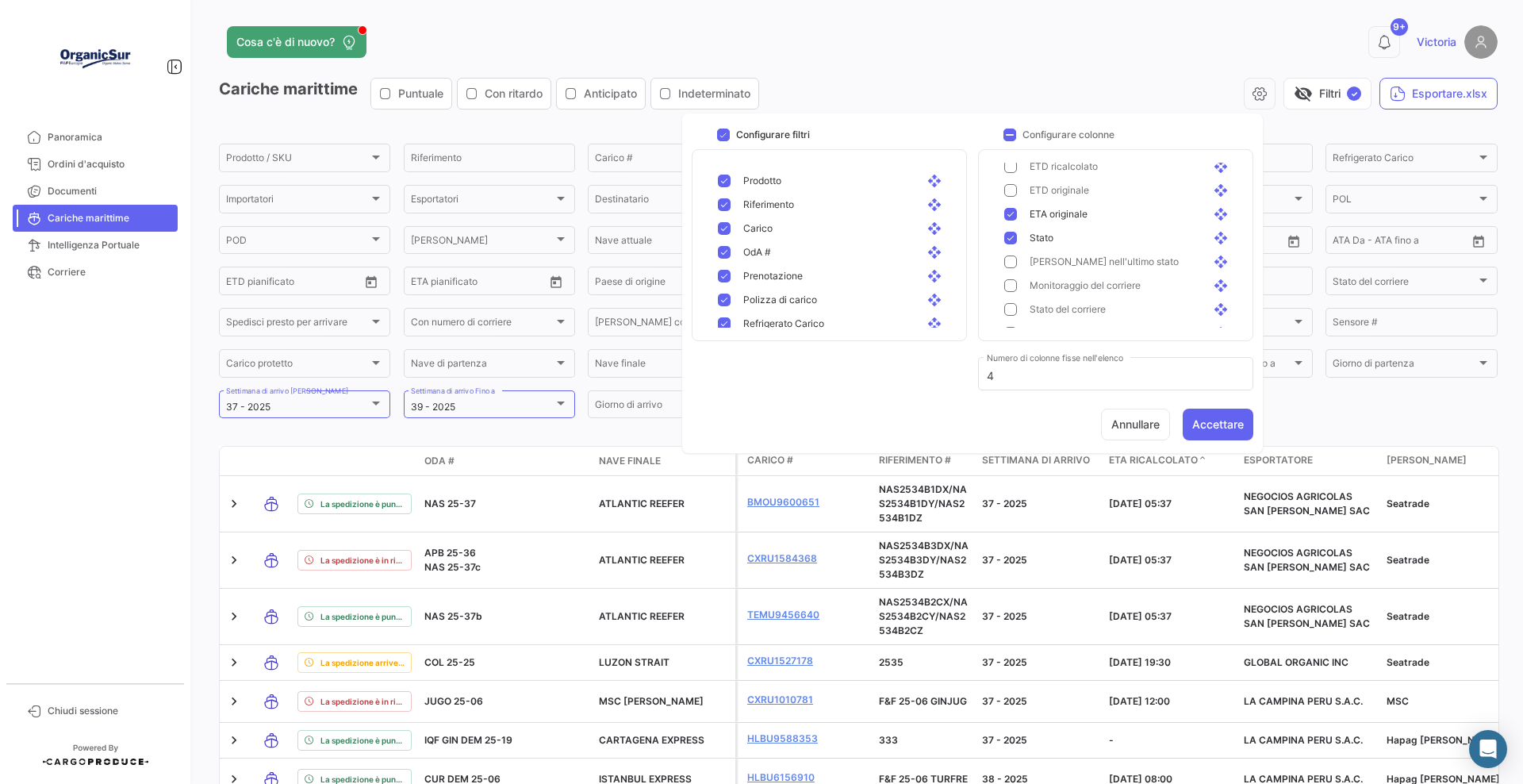
scroll to position [507, 0]
drag, startPoint x: 1057, startPoint y: 248, endPoint x: 1057, endPoint y: 271, distance: 23.0
drag, startPoint x: 1086, startPoint y: 284, endPoint x: 1101, endPoint y: 200, distance: 85.3
click at [1218, 428] on button "Accettare" at bounding box center [1218, 424] width 70 height 32
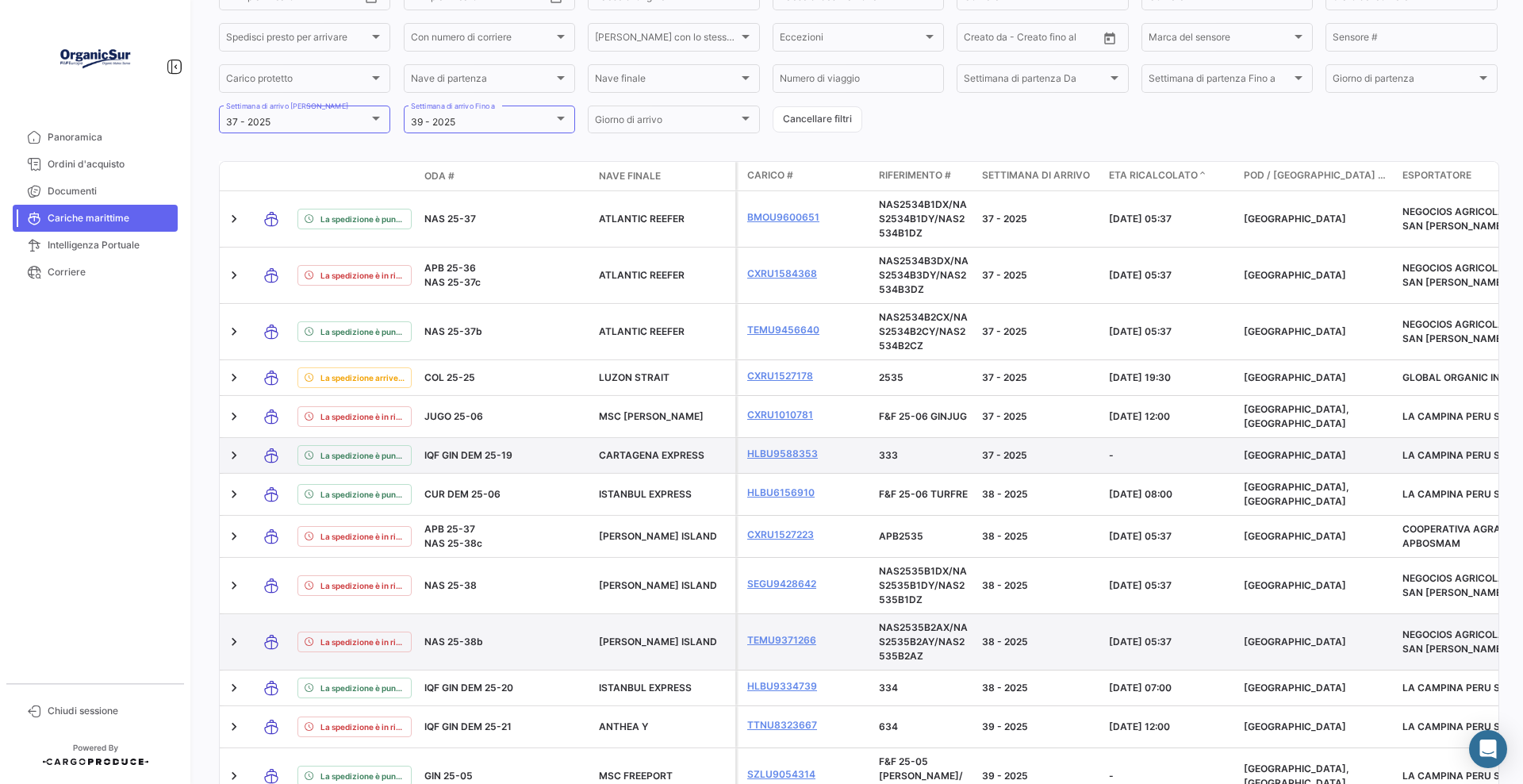
scroll to position [67, 0]
